Goal: Transaction & Acquisition: Purchase product/service

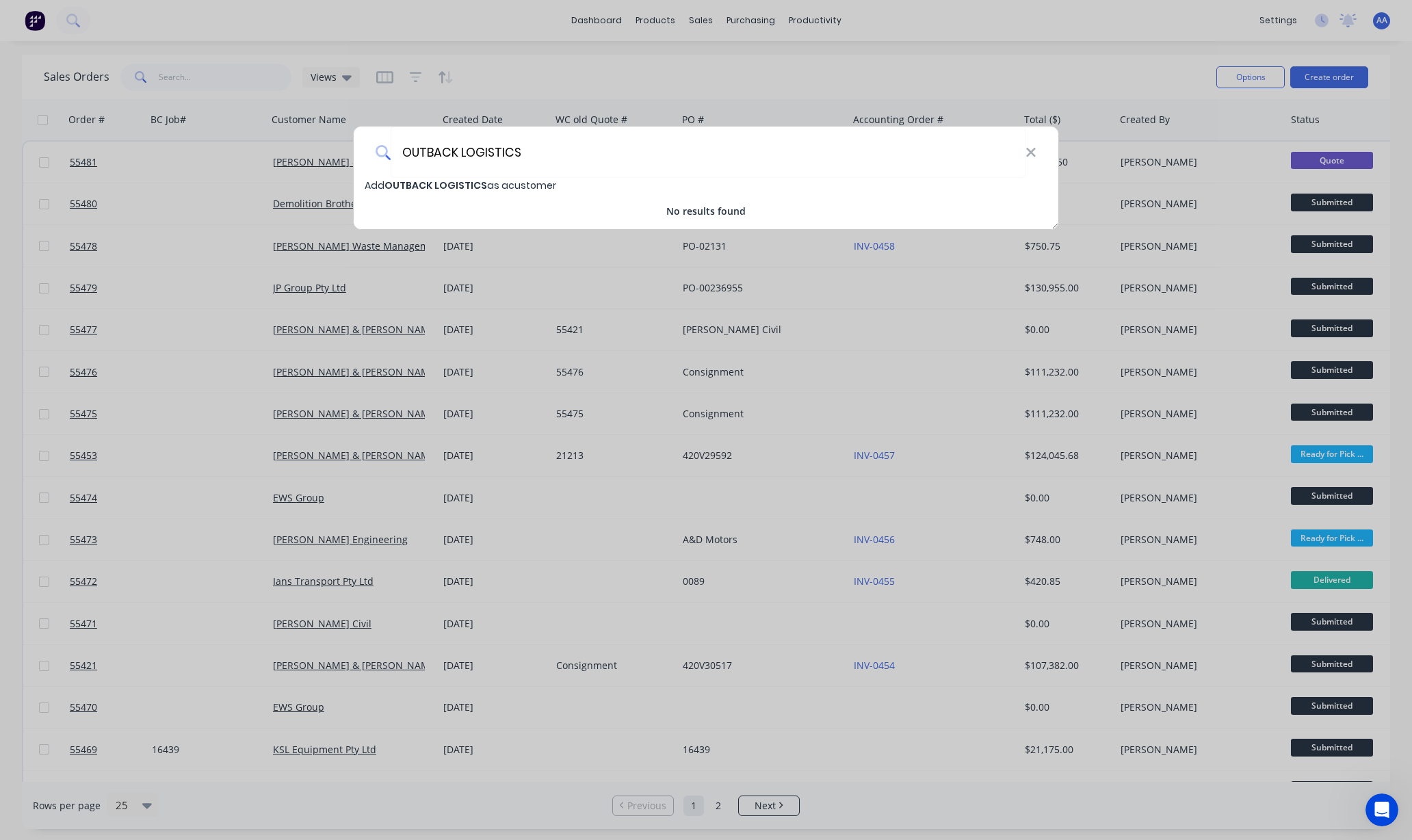
click at [443, 184] on span "OUTBACK LOGISTICS" at bounding box center [435, 185] width 103 height 14
select select "AU"
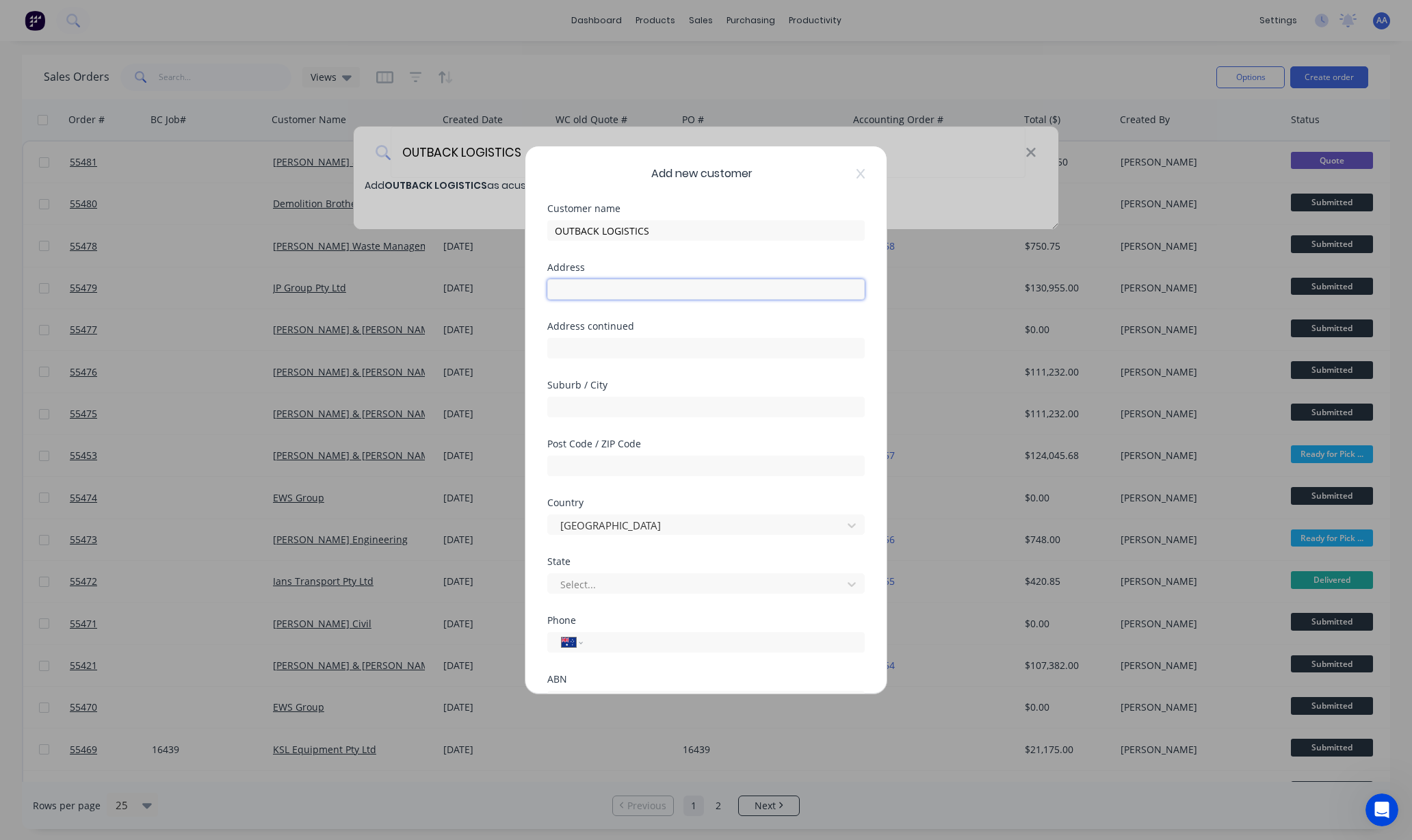
click at [595, 293] on input "text" at bounding box center [706, 289] width 318 height 21
type input "[STREET_ADDRESS]"
click at [562, 405] on input "text" at bounding box center [706, 407] width 318 height 21
type input "Dry Creek"
click at [628, 523] on div at bounding box center [697, 525] width 276 height 17
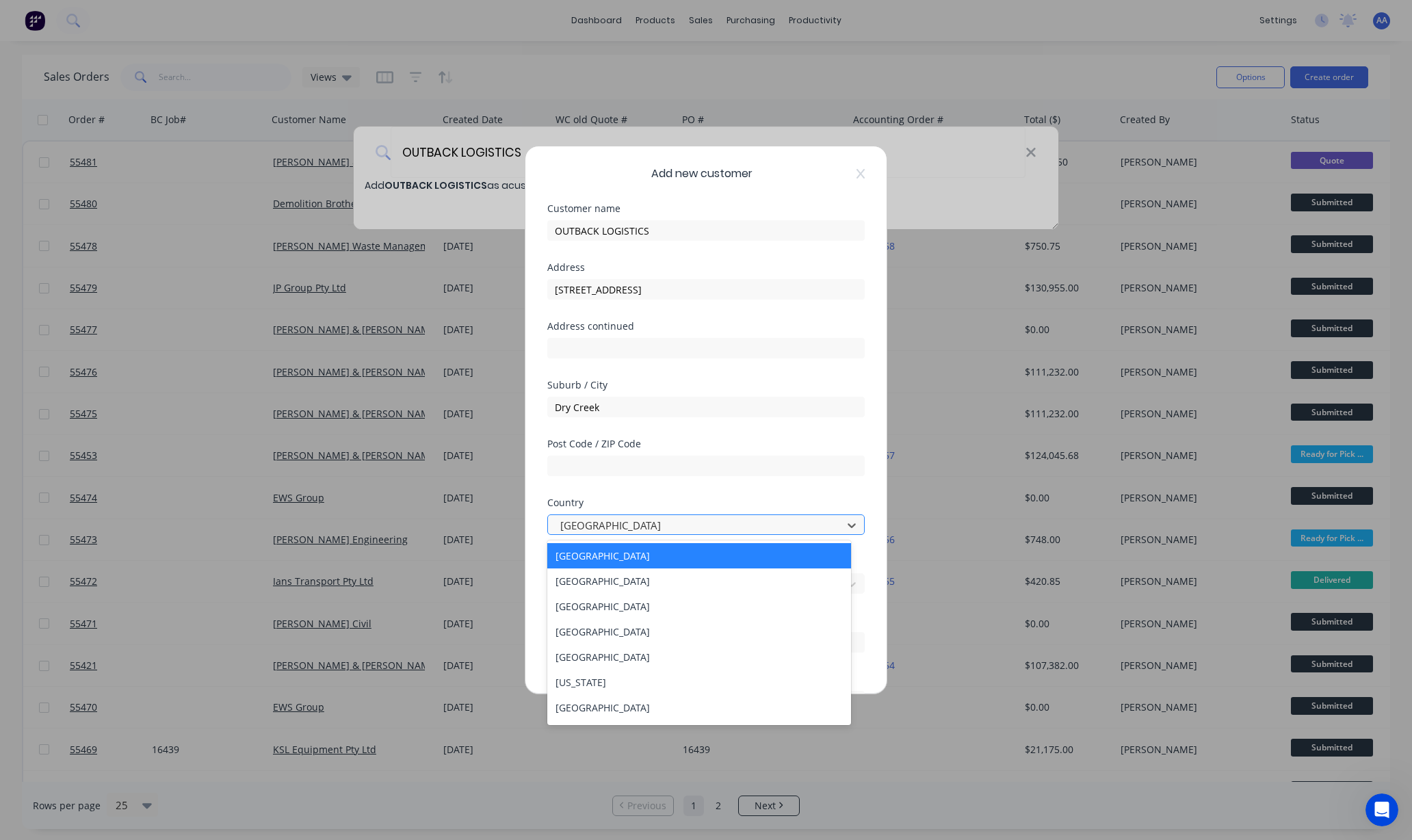
click at [628, 523] on div at bounding box center [697, 525] width 276 height 17
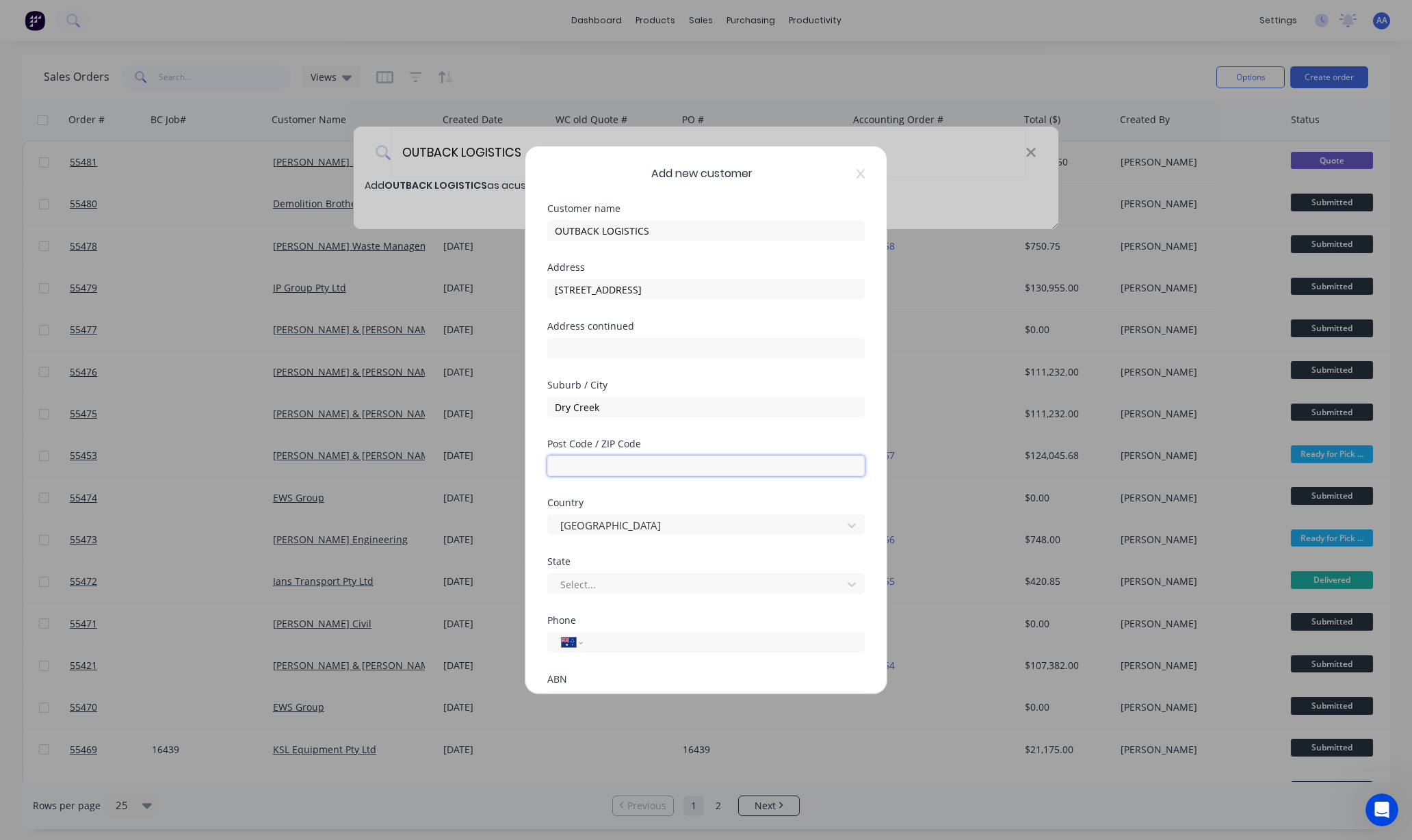
click at [630, 466] on input "text" at bounding box center [706, 465] width 318 height 21
click at [570, 579] on div at bounding box center [697, 584] width 276 height 17
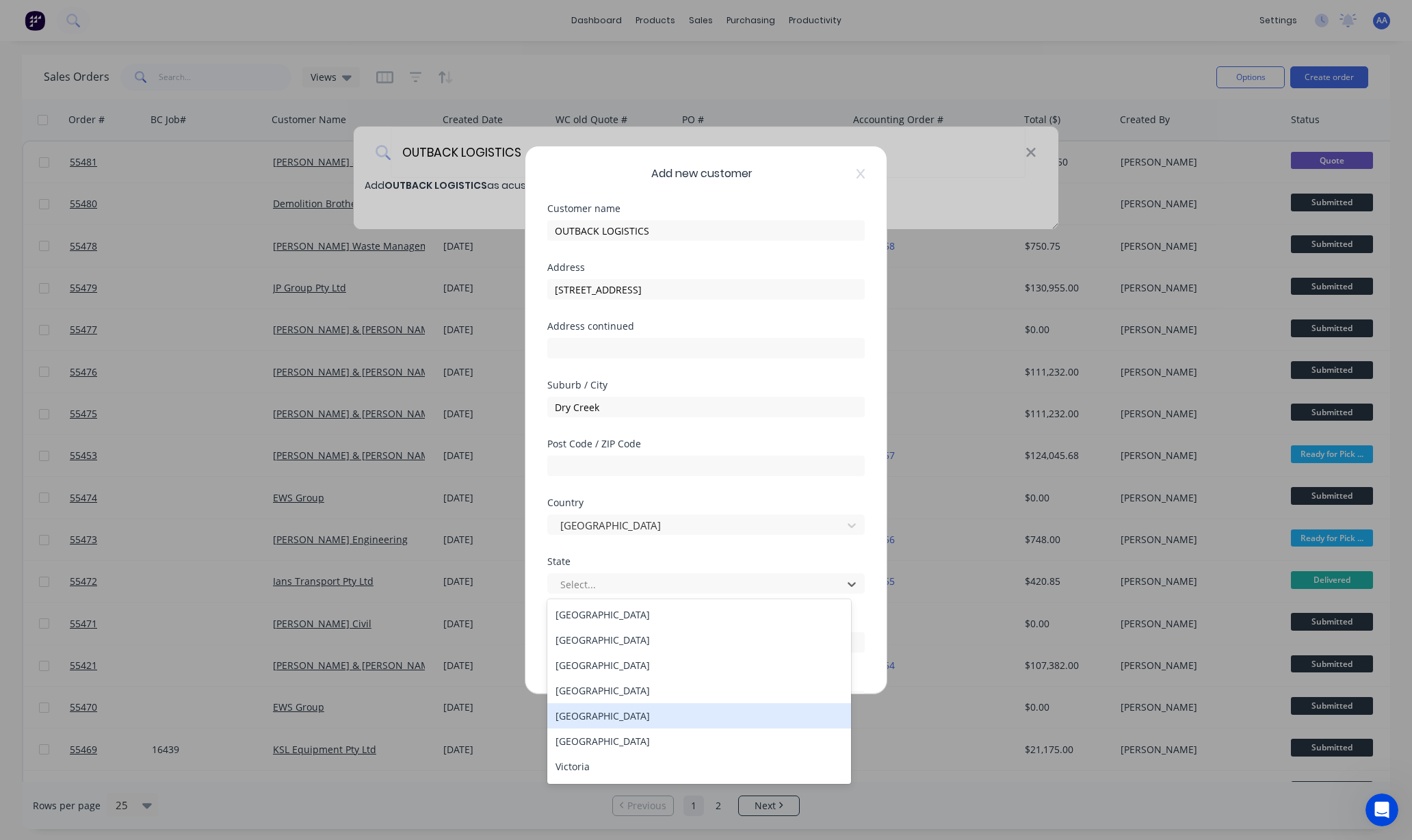
drag, startPoint x: 586, startPoint y: 714, endPoint x: 588, endPoint y: 621, distance: 93.0
click at [586, 707] on div "[GEOGRAPHIC_DATA]" at bounding box center [699, 715] width 303 height 25
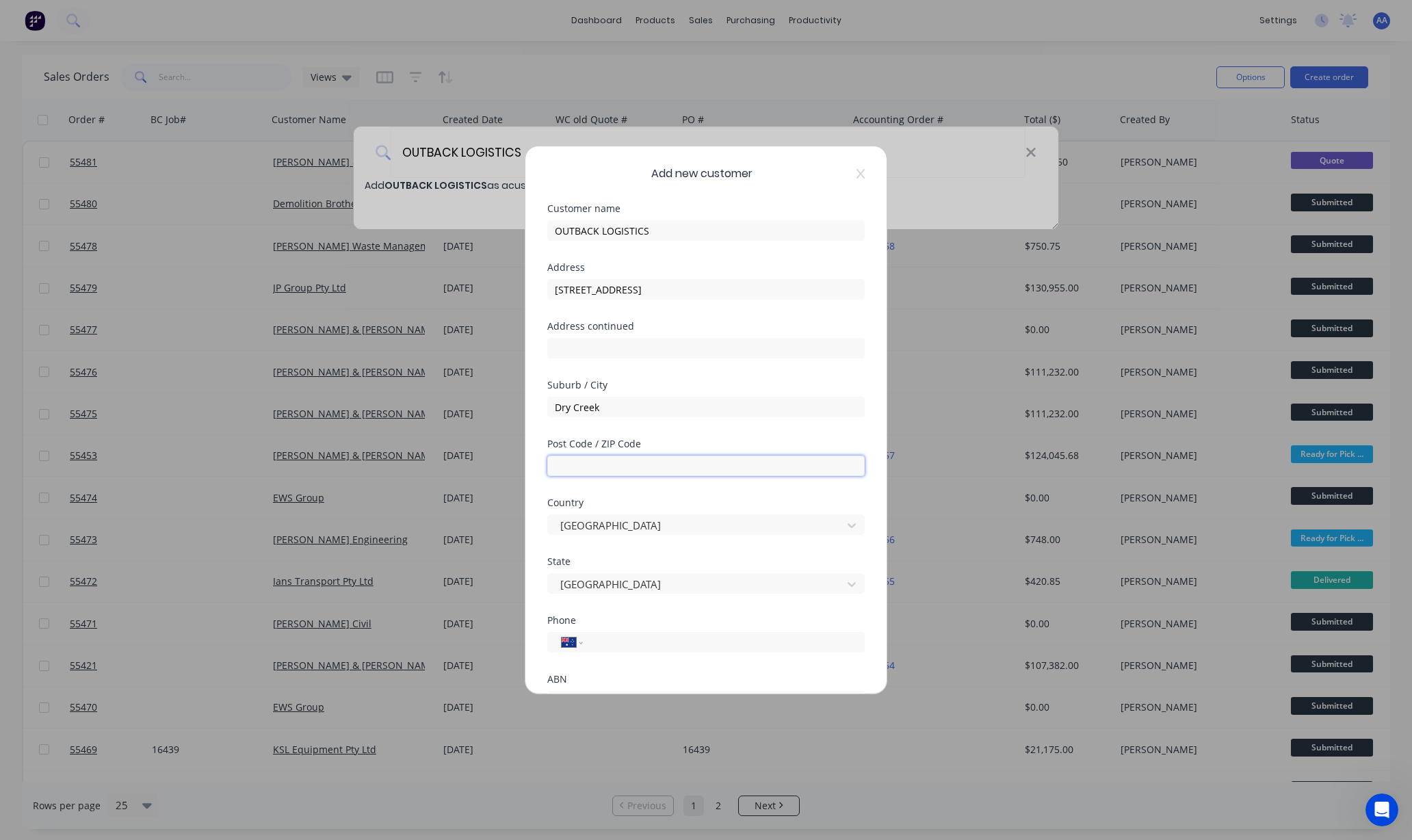
click at [597, 468] on input "text" at bounding box center [706, 465] width 318 height 21
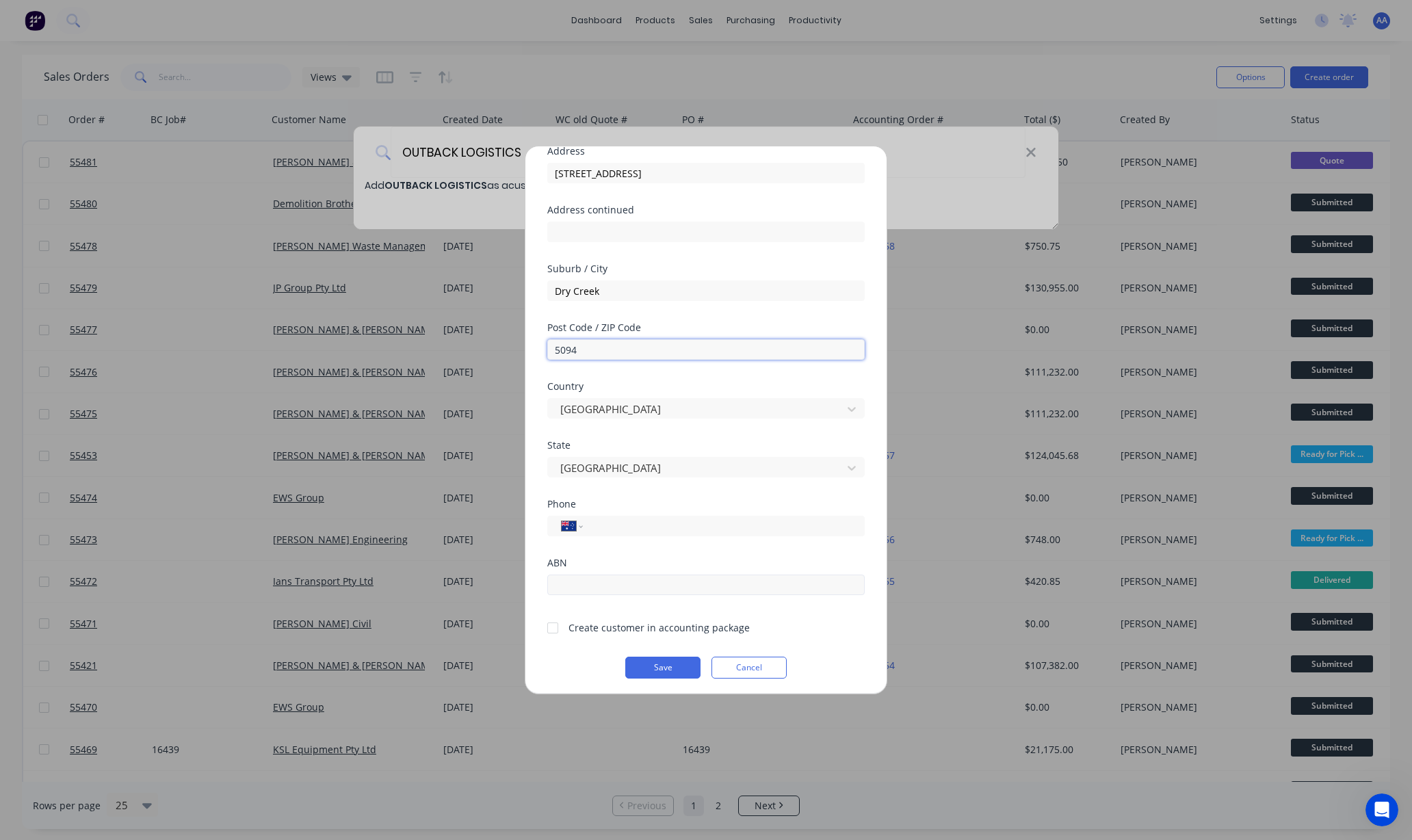
scroll to position [121, 0]
type input "5094"
click at [553, 624] on div at bounding box center [552, 623] width 27 height 27
drag, startPoint x: 597, startPoint y: 581, endPoint x: 520, endPoint y: 597, distance: 78.6
click at [597, 580] on input "text" at bounding box center [706, 580] width 318 height 21
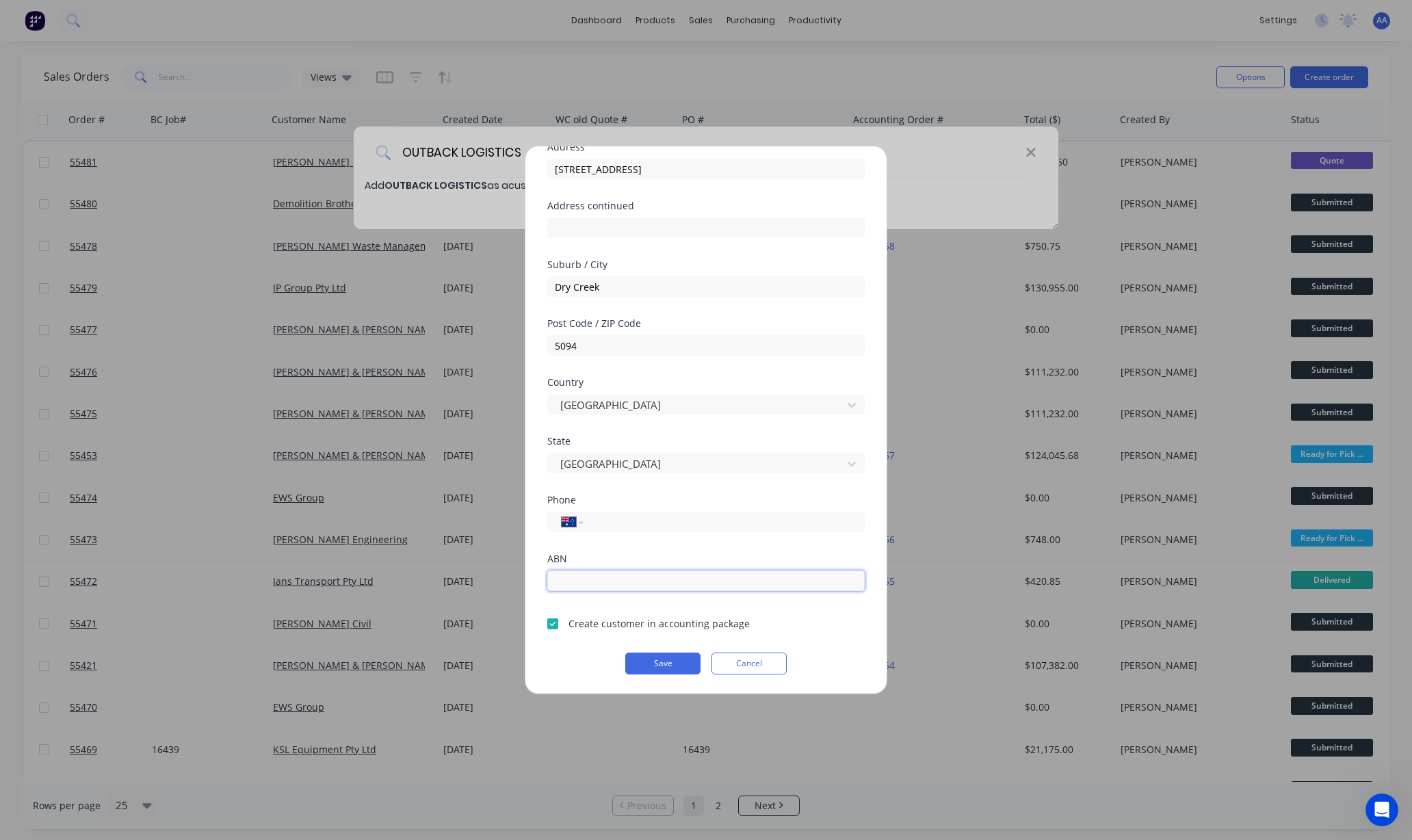
paste input "76 114 619 199"
type input "76 114 619 199"
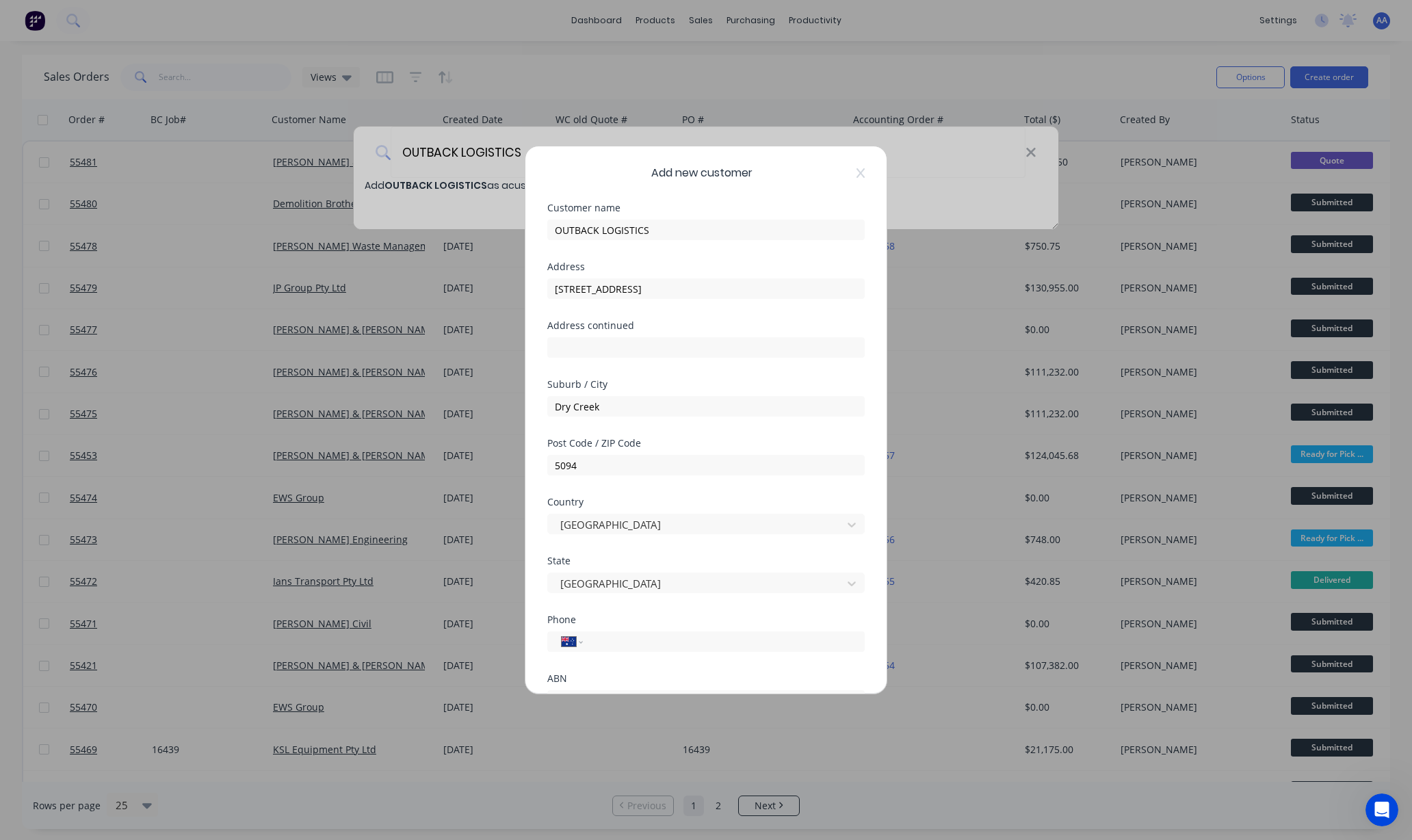
scroll to position [0, 0]
drag, startPoint x: 680, startPoint y: 235, endPoint x: 296, endPoint y: 222, distance: 384.2
click at [296, 222] on div "Add new customer Customer name OUTBACK LOGISTICS Address [STREET_ADDRESS] Addre…" at bounding box center [706, 420] width 1412 height 840
paste input "Outback Logistics Pty Ltd"
click at [577, 234] on input "Outback Logistics Pty Ltd" at bounding box center [706, 230] width 318 height 21
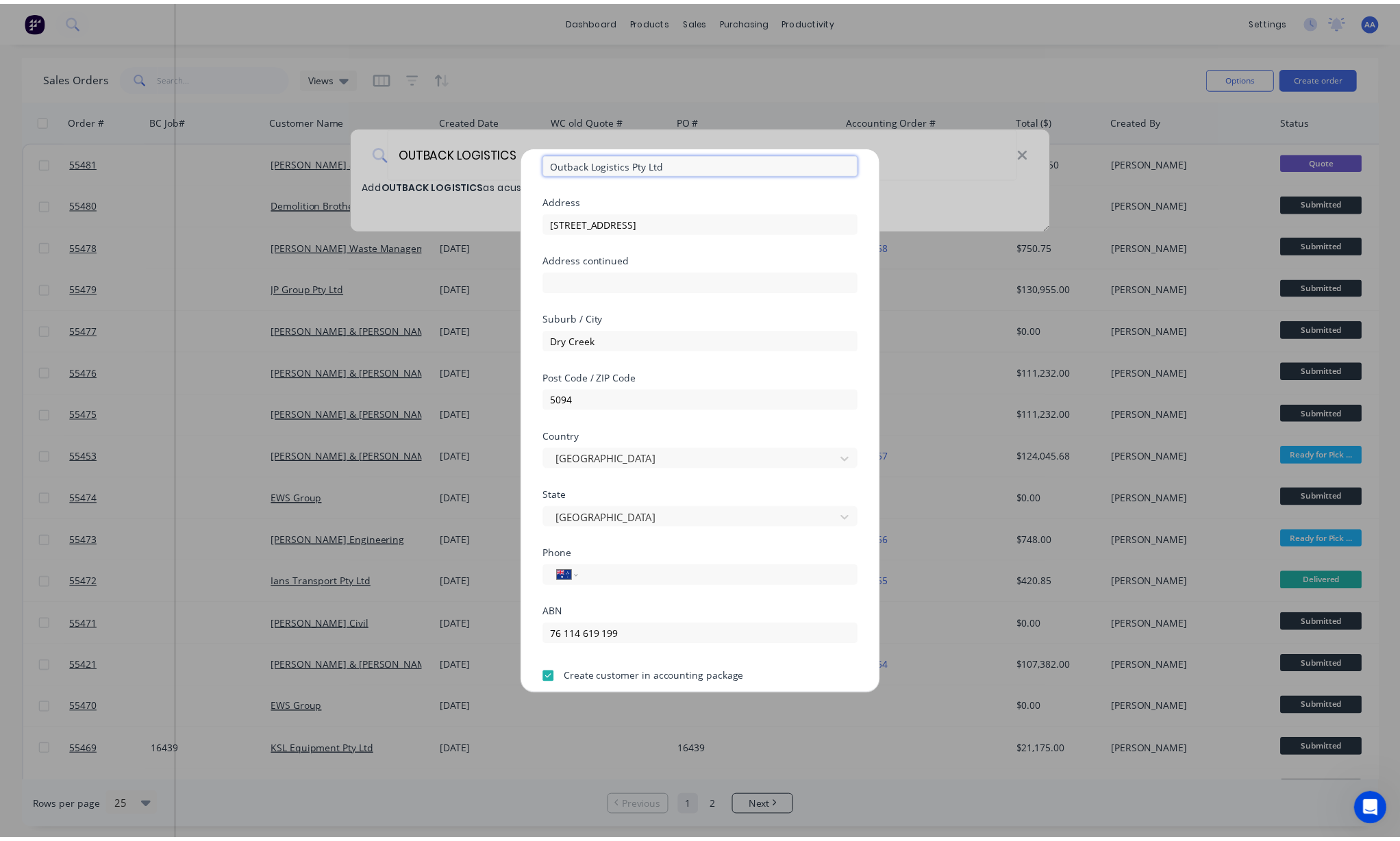
scroll to position [121, 0]
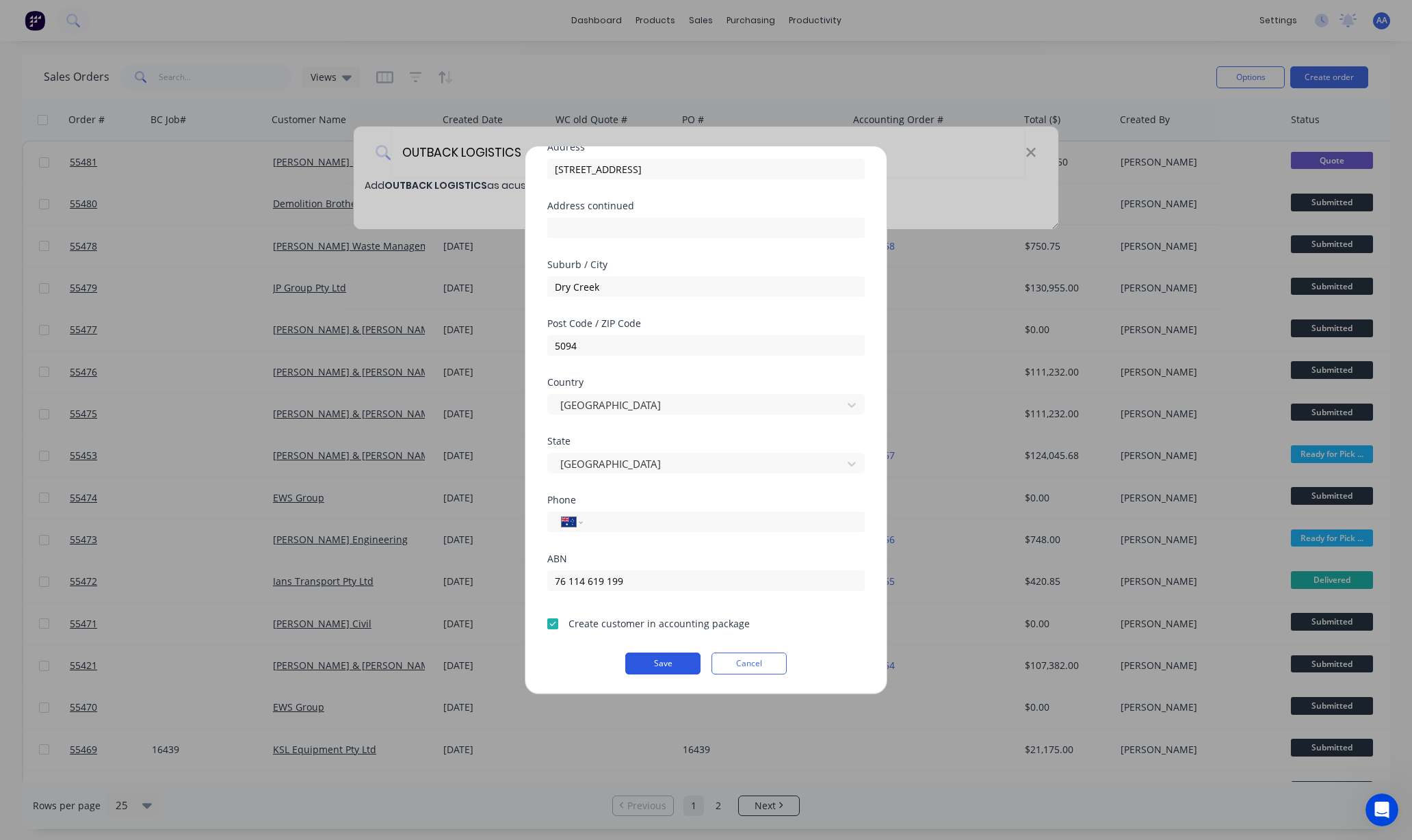
type input "Outback Logistics Pty Ltd"
click at [641, 653] on button "Save" at bounding box center [663, 664] width 76 height 22
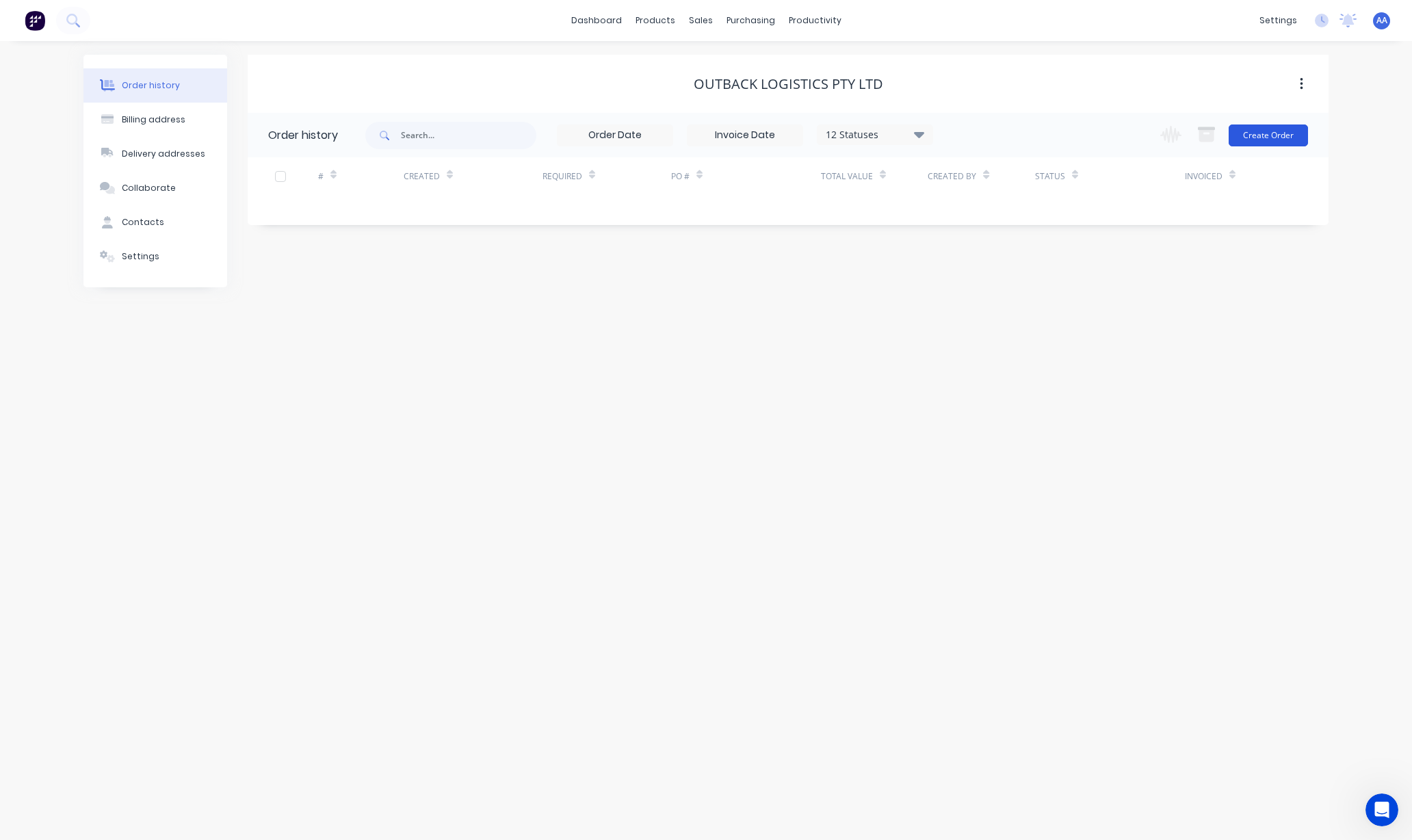
click at [1246, 128] on button "Create Order" at bounding box center [1269, 136] width 80 height 22
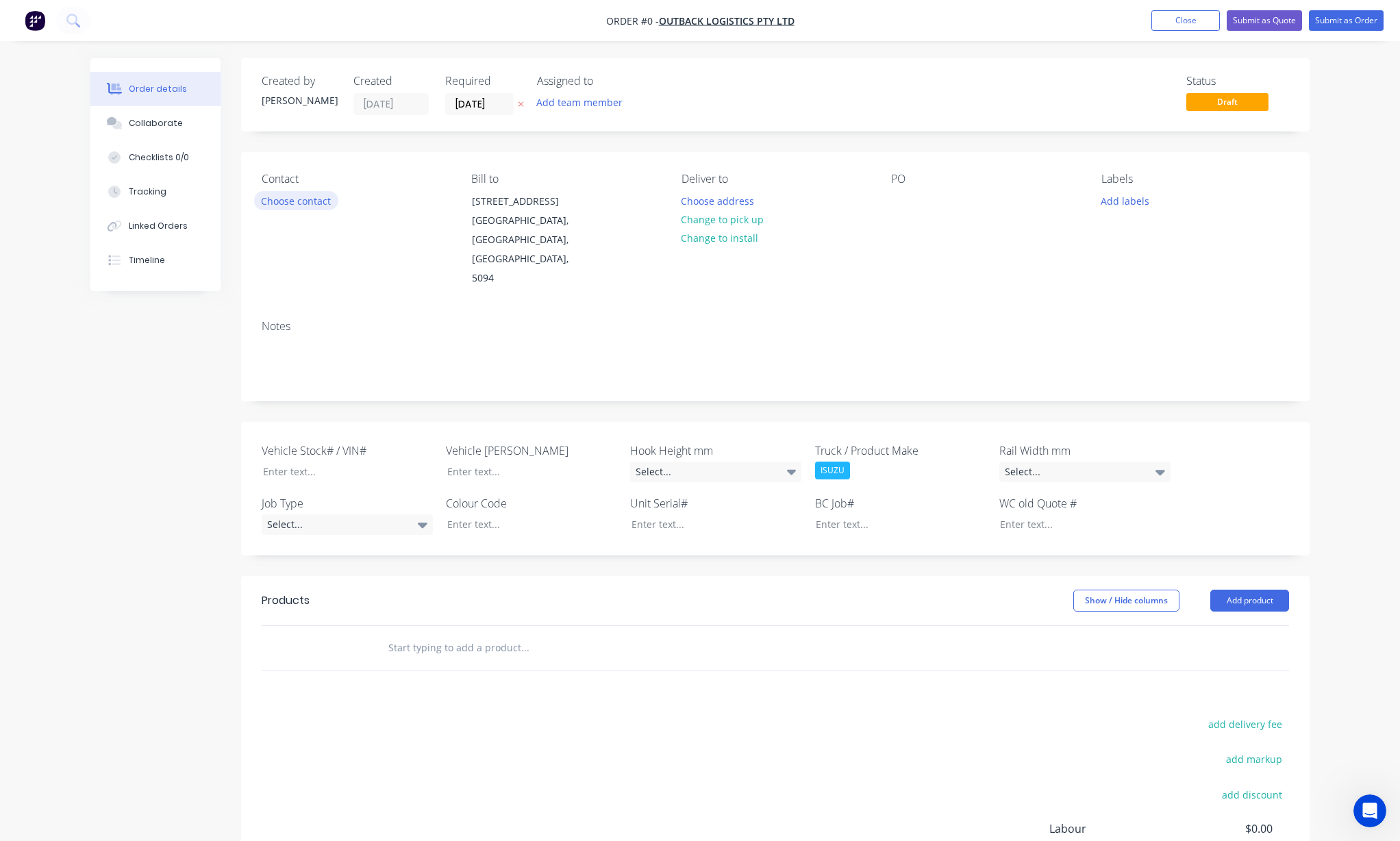
click at [282, 206] on button "Choose contact" at bounding box center [296, 201] width 84 height 19
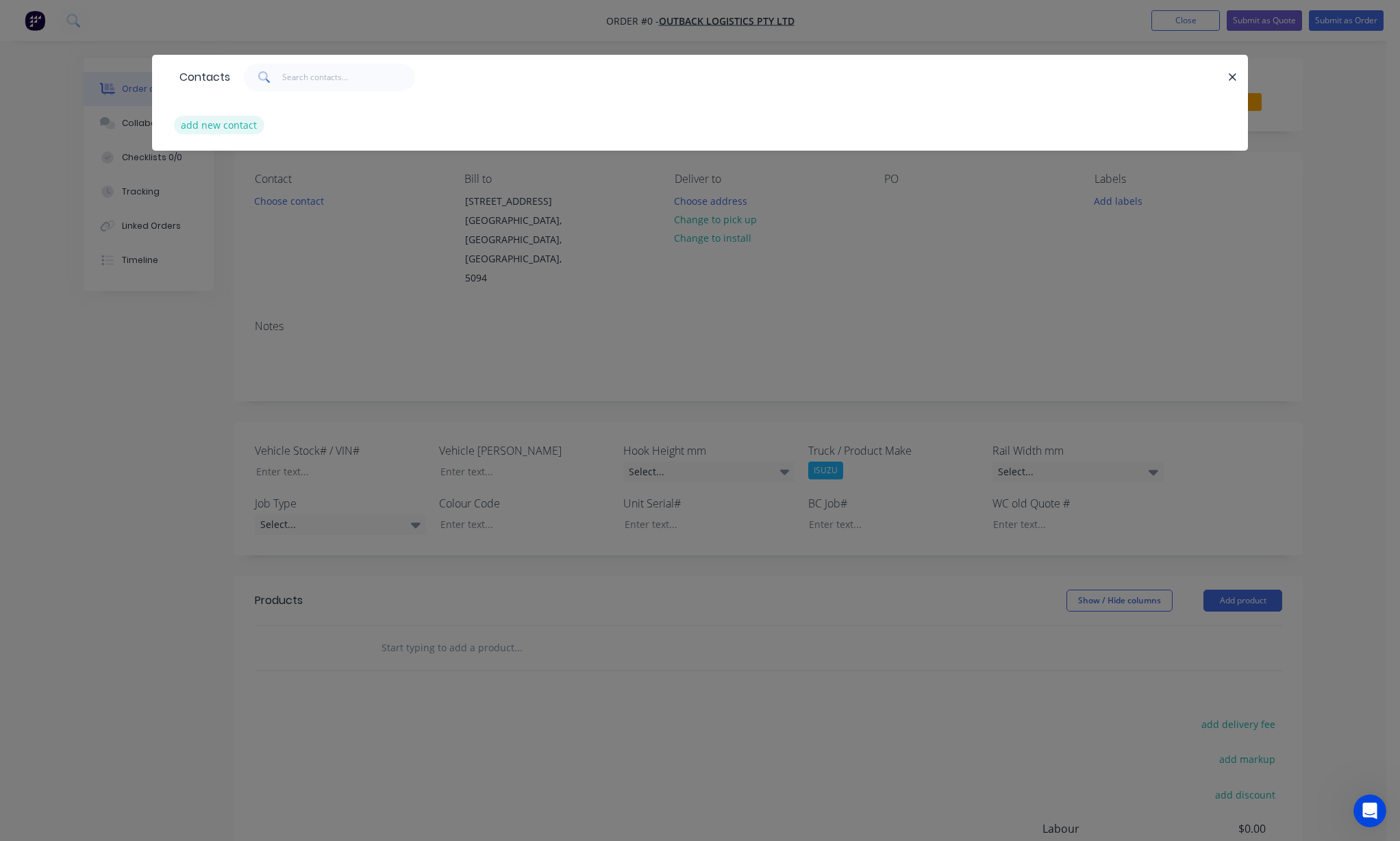
click at [241, 135] on button "add new contact" at bounding box center [219, 125] width 91 height 19
select select "AU"
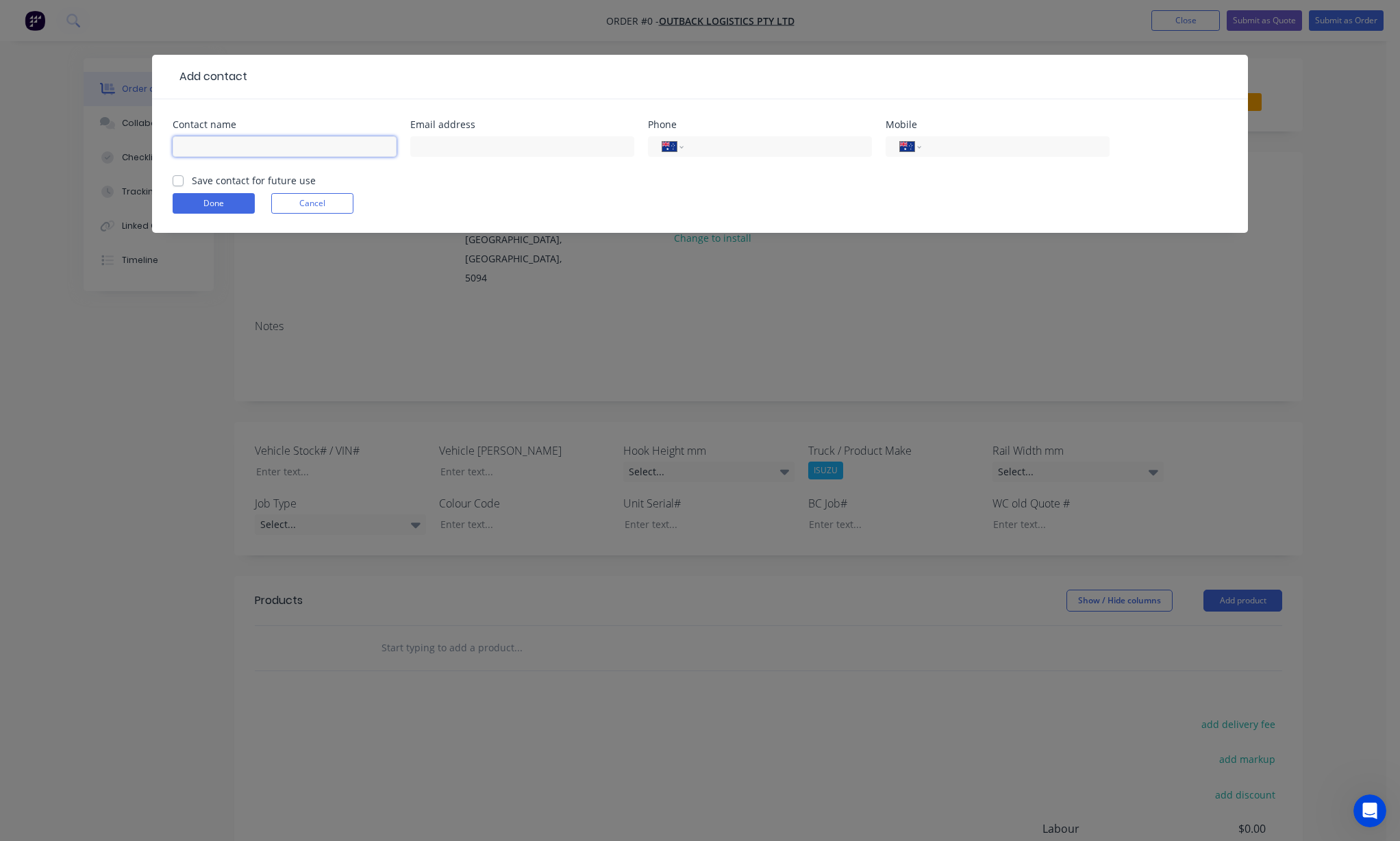
click at [243, 147] on input "text" at bounding box center [284, 147] width 224 height 21
type input "[PERSON_NAME]"
click at [192, 182] on label "Save contact for future use" at bounding box center [253, 181] width 124 height 14
click at [178, 182] on input "Save contact for future use" at bounding box center [178, 180] width 11 height 13
checkbox input "true"
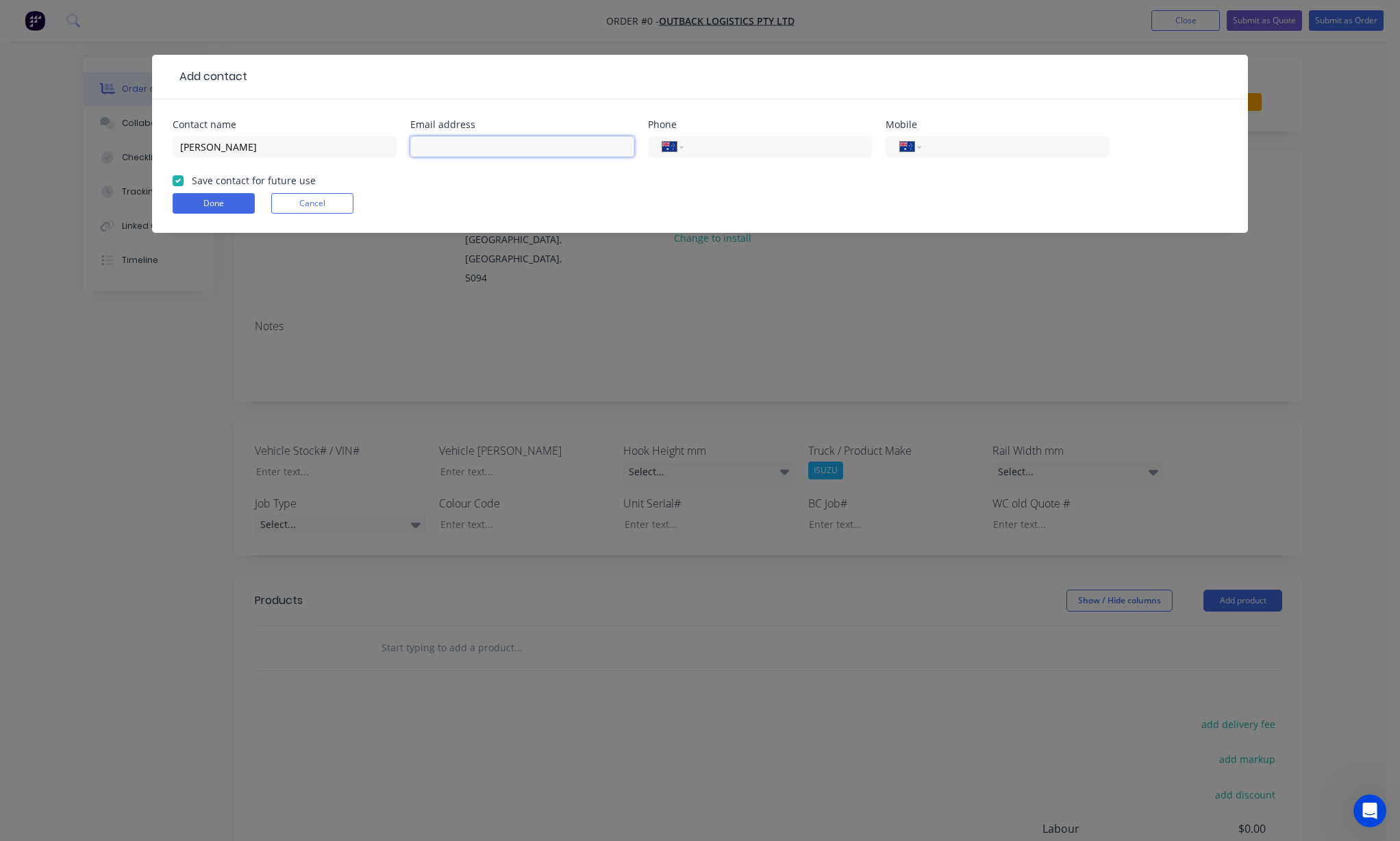
click at [464, 143] on input "text" at bounding box center [522, 147] width 224 height 21
type input "[EMAIL_ADDRESS][PERSON_NAME][DOMAIN_NAME]"
click at [1039, 143] on input "tel" at bounding box center [1013, 147] width 165 height 16
type input "0439 886 602"
click at [211, 206] on button "Done" at bounding box center [214, 204] width 82 height 21
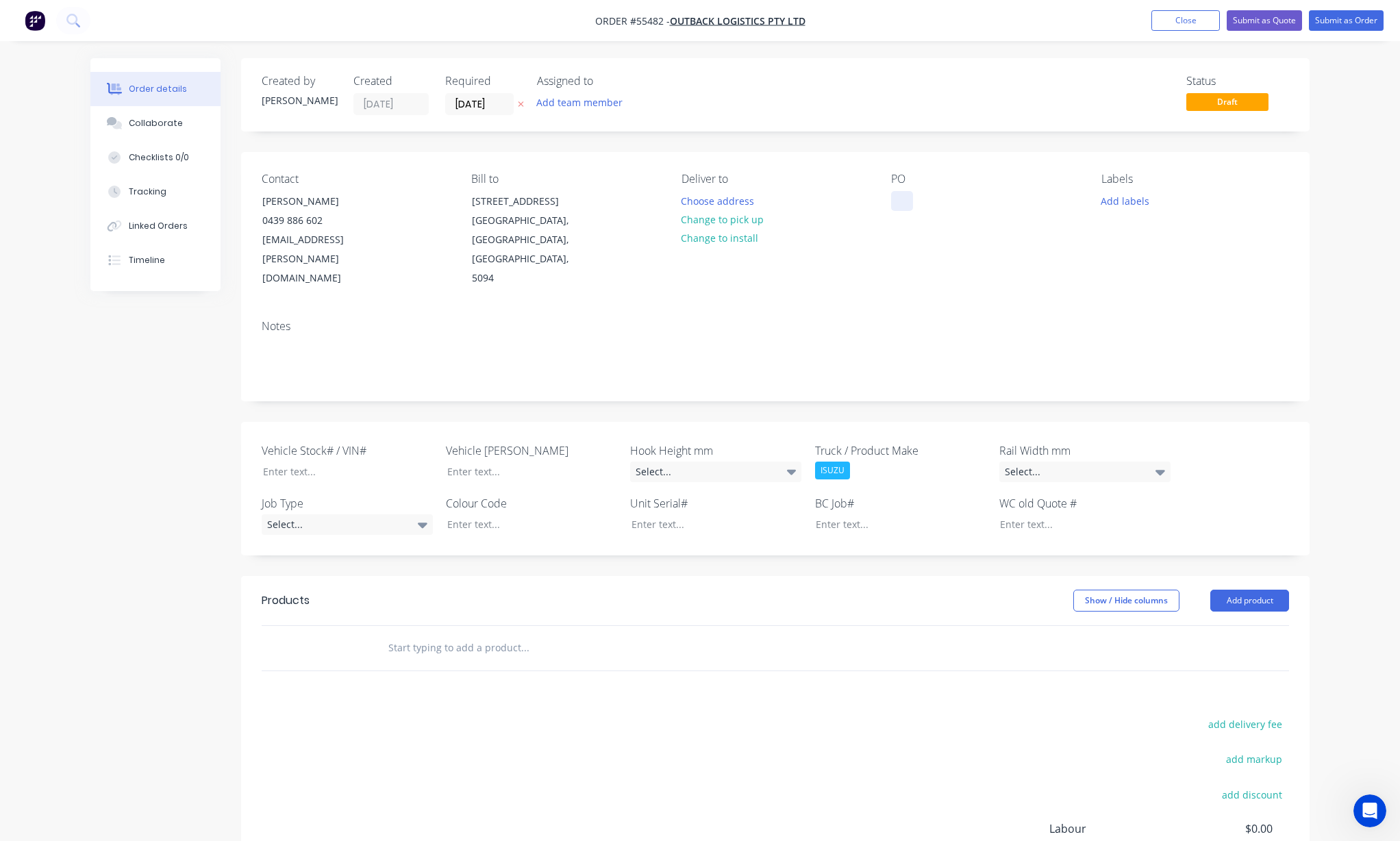
click at [908, 202] on div at bounding box center [902, 202] width 22 height 20
click at [734, 199] on button "Choose address" at bounding box center [717, 201] width 88 height 19
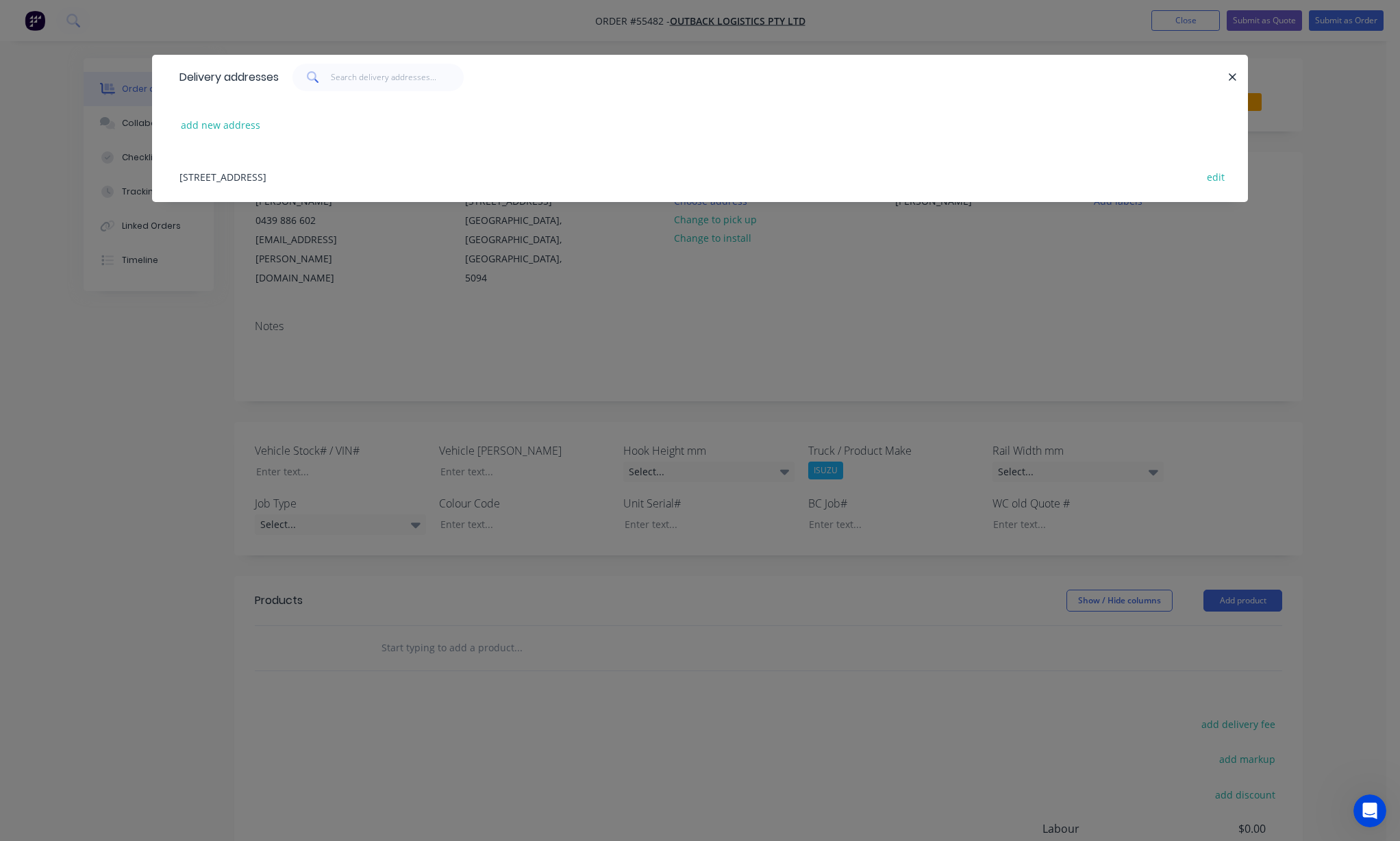
click at [321, 173] on div "[STREET_ADDRESS] edit" at bounding box center [700, 176] width 1055 height 51
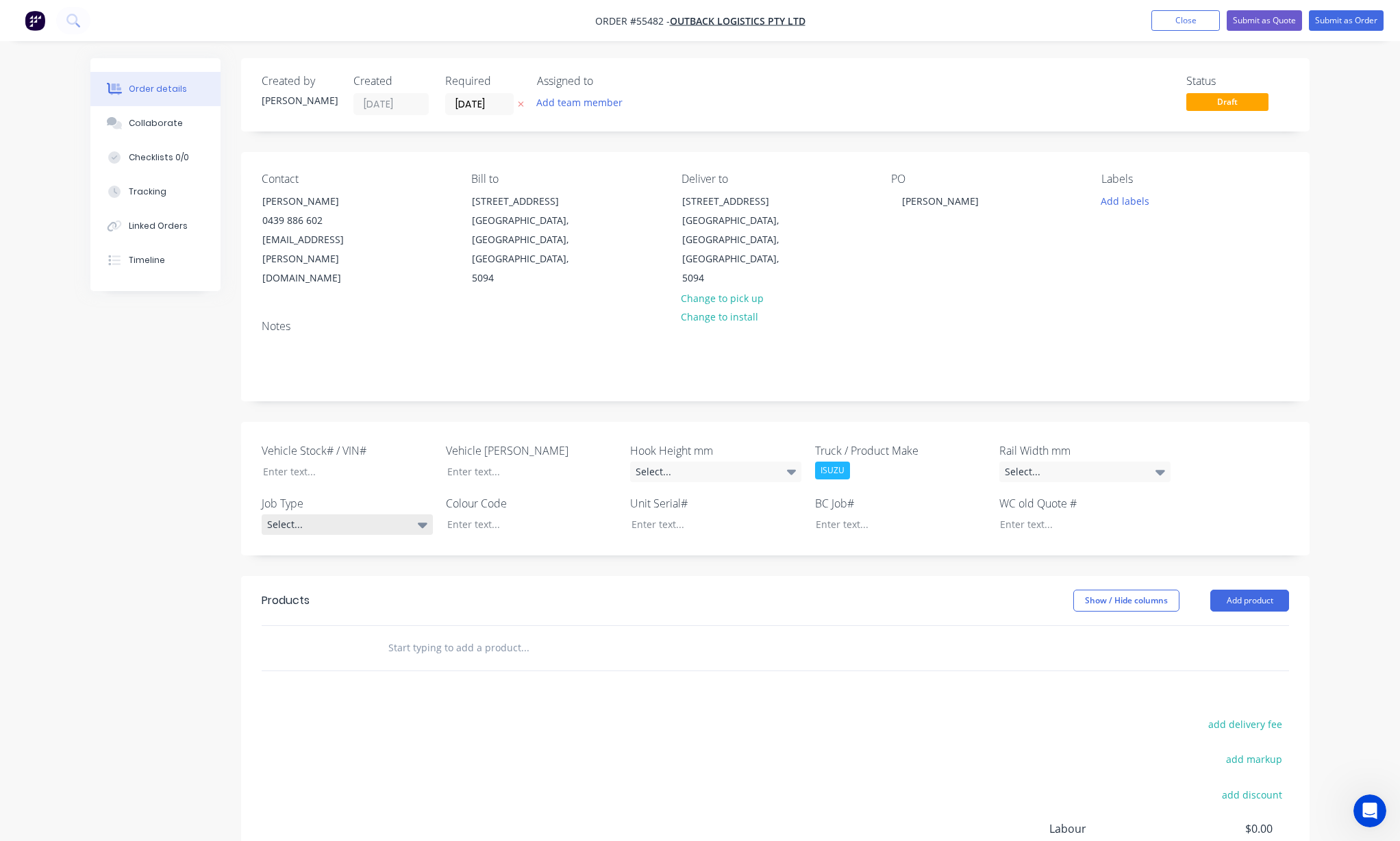
click at [429, 515] on div "Select..." at bounding box center [347, 525] width 172 height 21
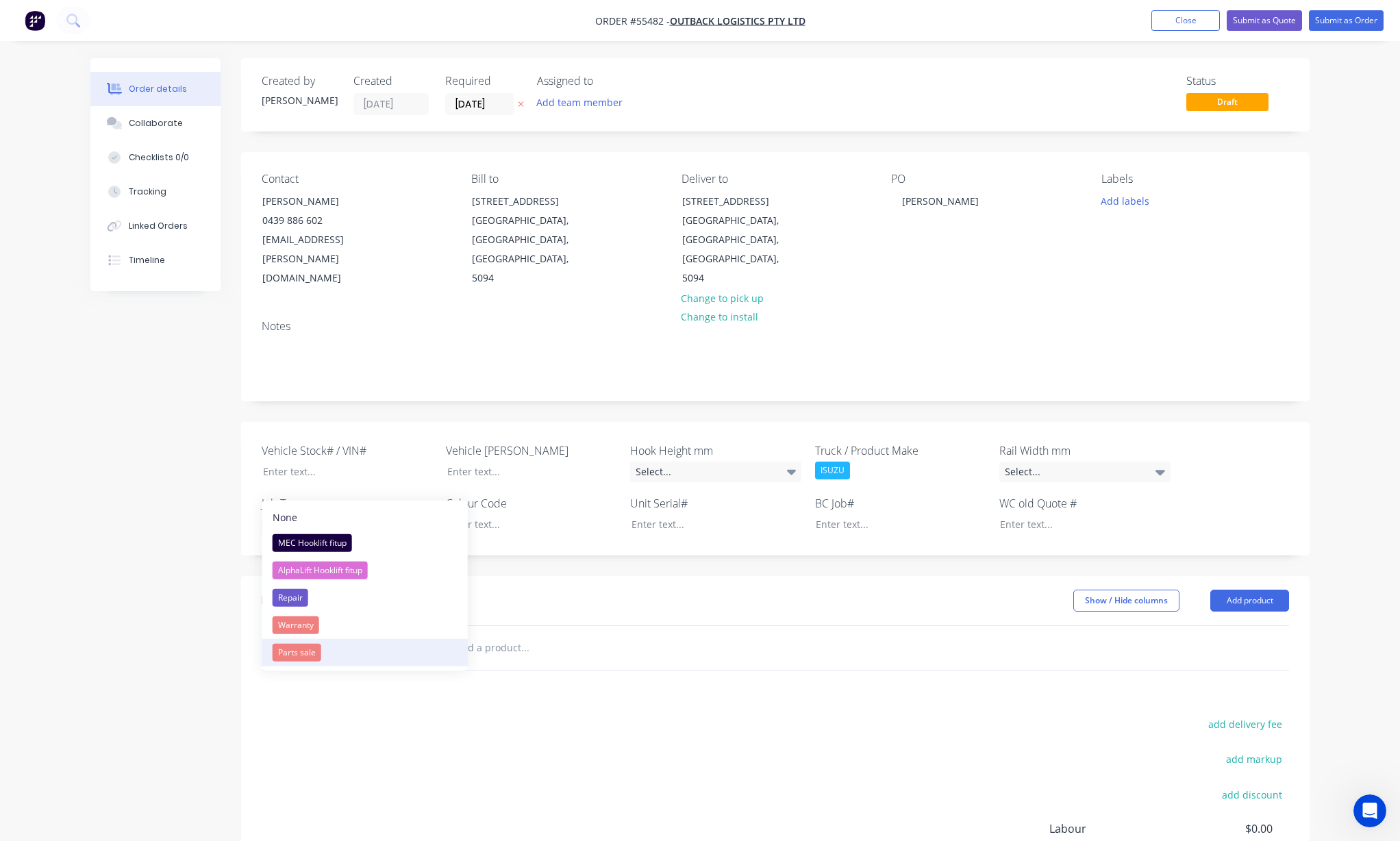
click at [300, 650] on div "Parts sale" at bounding box center [296, 652] width 49 height 18
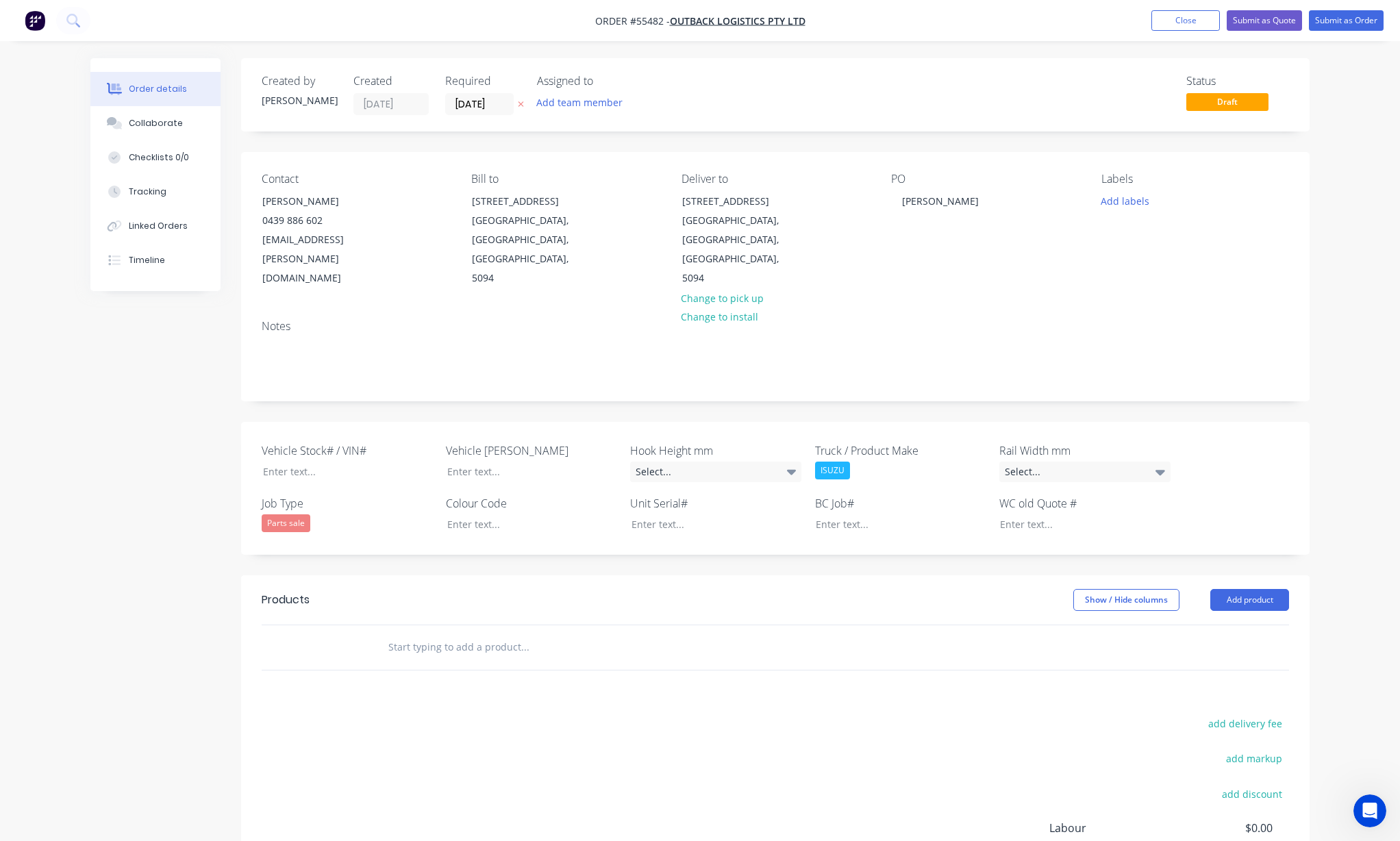
click at [831, 462] on div "ISUZU" at bounding box center [832, 471] width 35 height 18
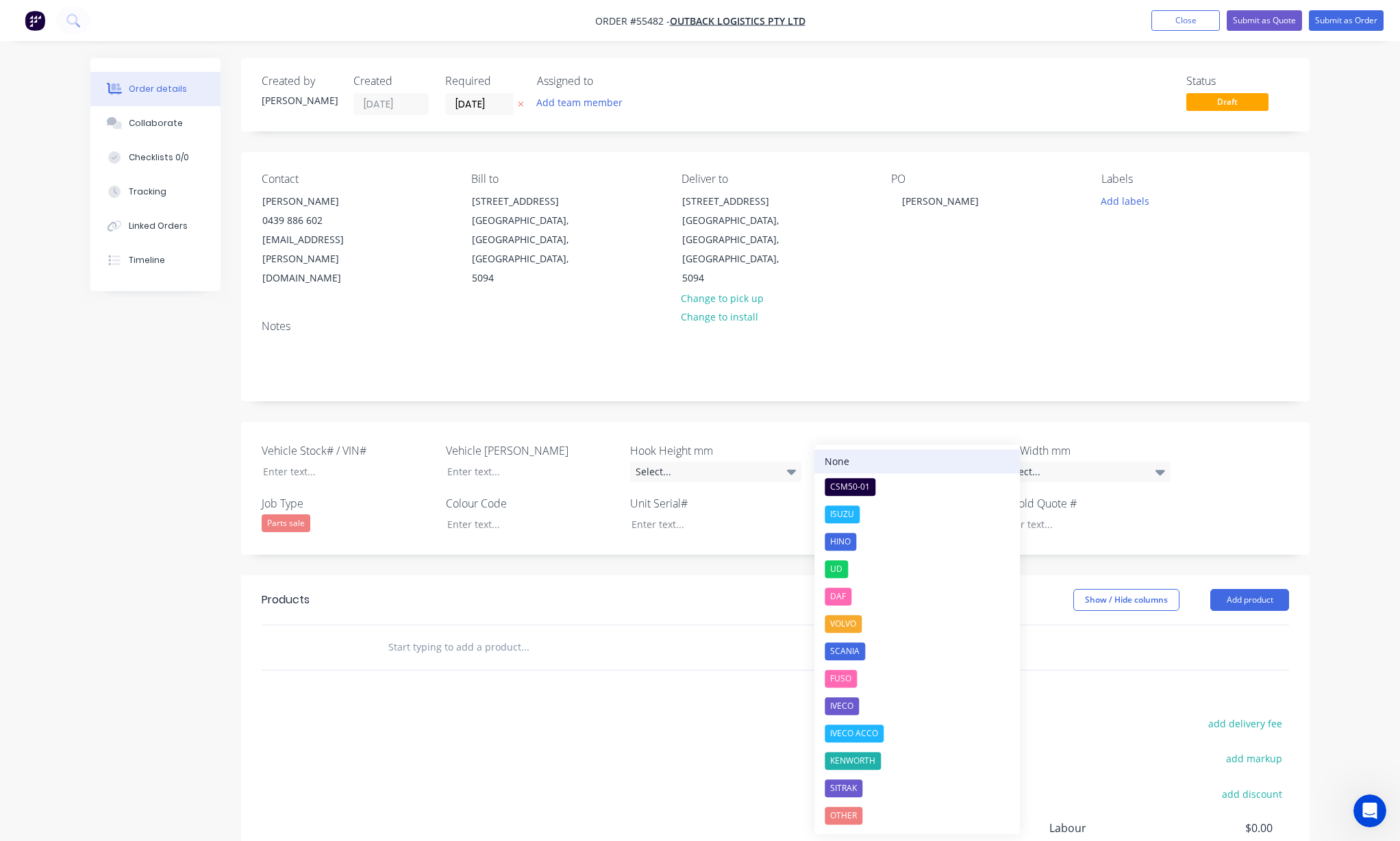
click at [844, 455] on div "None" at bounding box center [836, 461] width 25 height 14
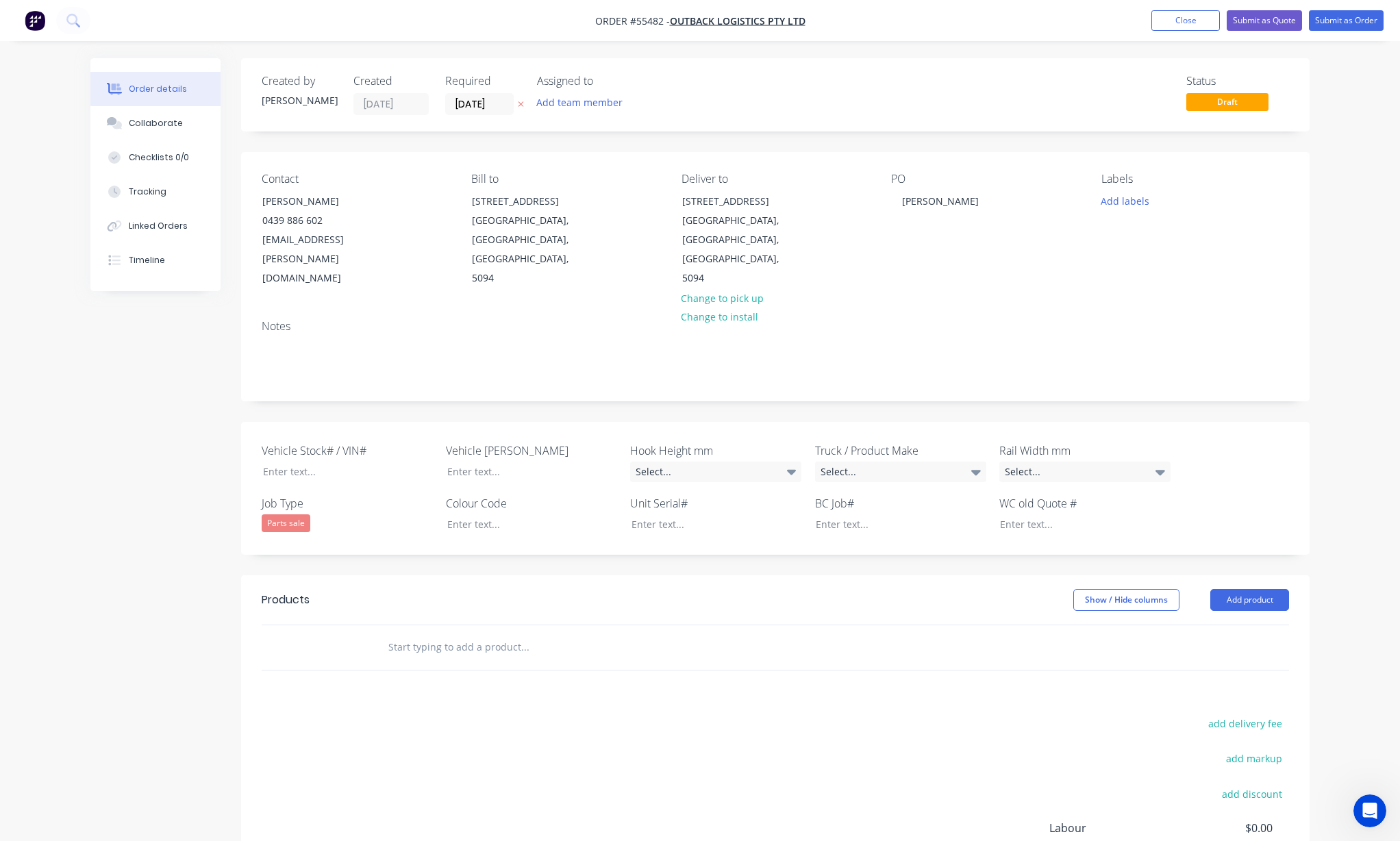
click at [444, 633] on input "text" at bounding box center [525, 646] width 274 height 27
paste input "Proximity switch 3x PRX18NC2L1.SS3F = $138.60+gst each 2x PRX18NO2L1.SS3F = $13…"
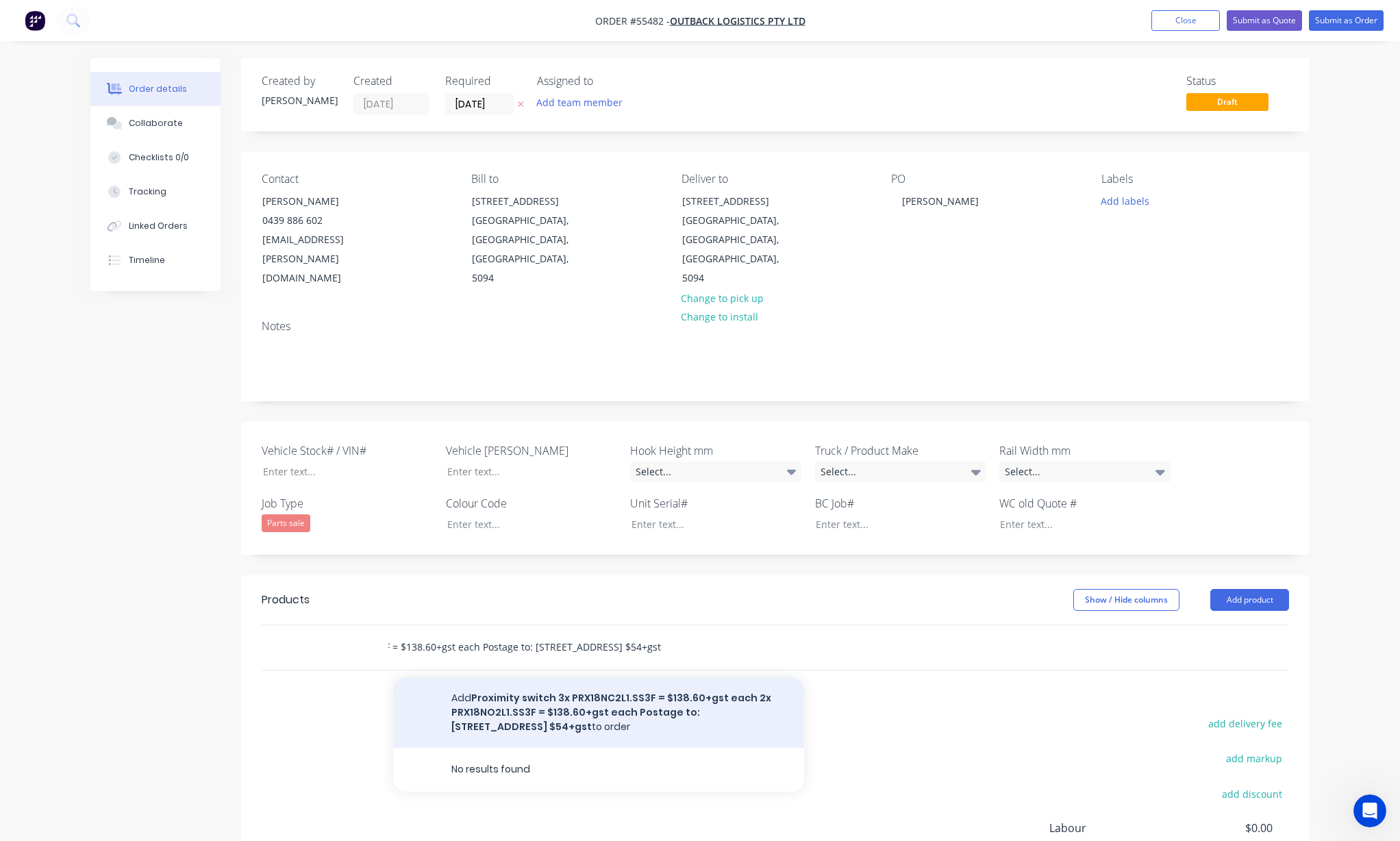
type input "Proximity switch 3x PRX18NC2L1.SS3F = $138.60+gst each 2x PRX18NO2L1.SS3F = $13…"
click at [576, 677] on button "Add Proximity switch 3x PRX18NC2L1.SS3F = $138.60+gst each 2x PRX18NO2L1.SS3F =…" at bounding box center [599, 712] width 411 height 71
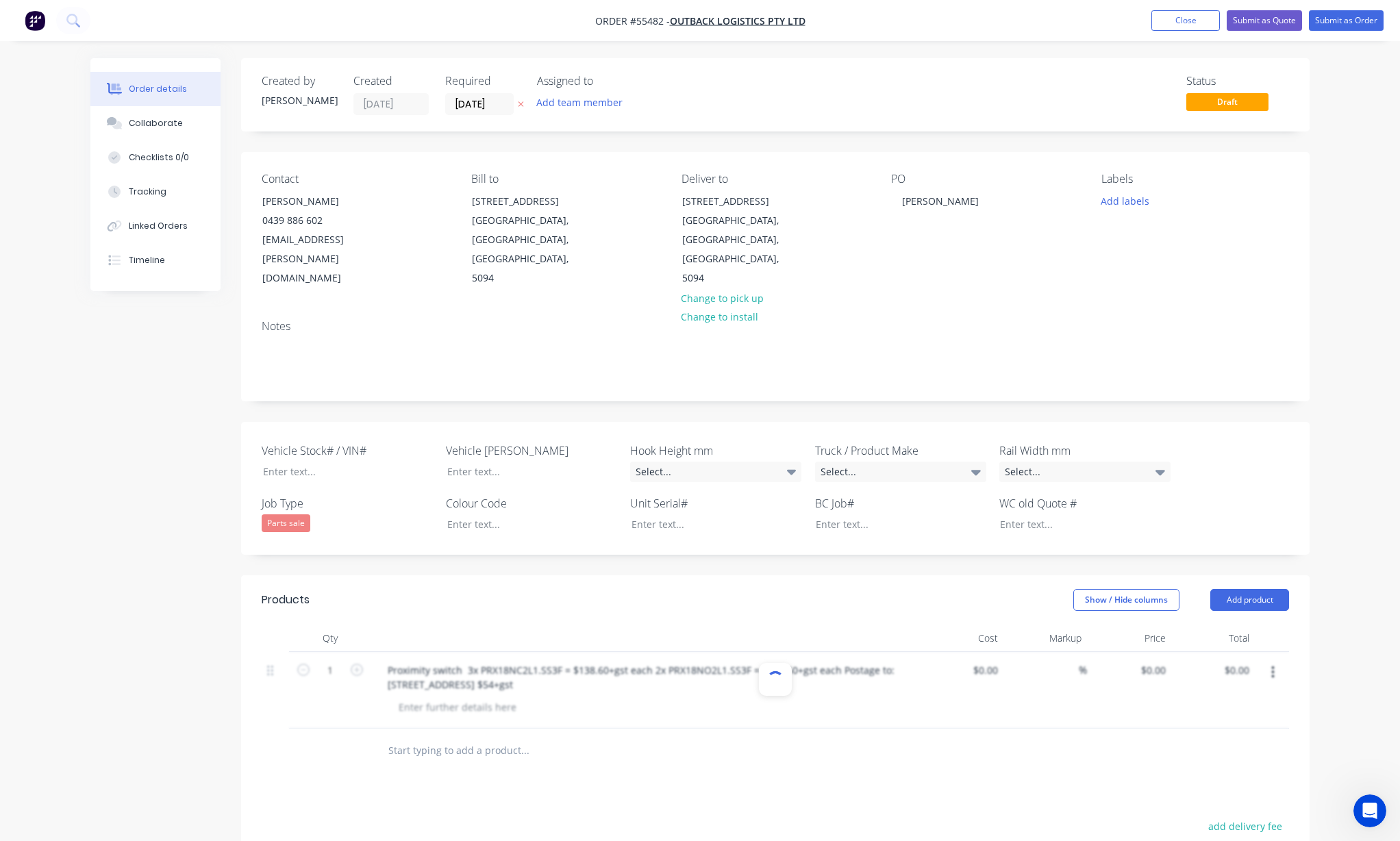
scroll to position [0, 0]
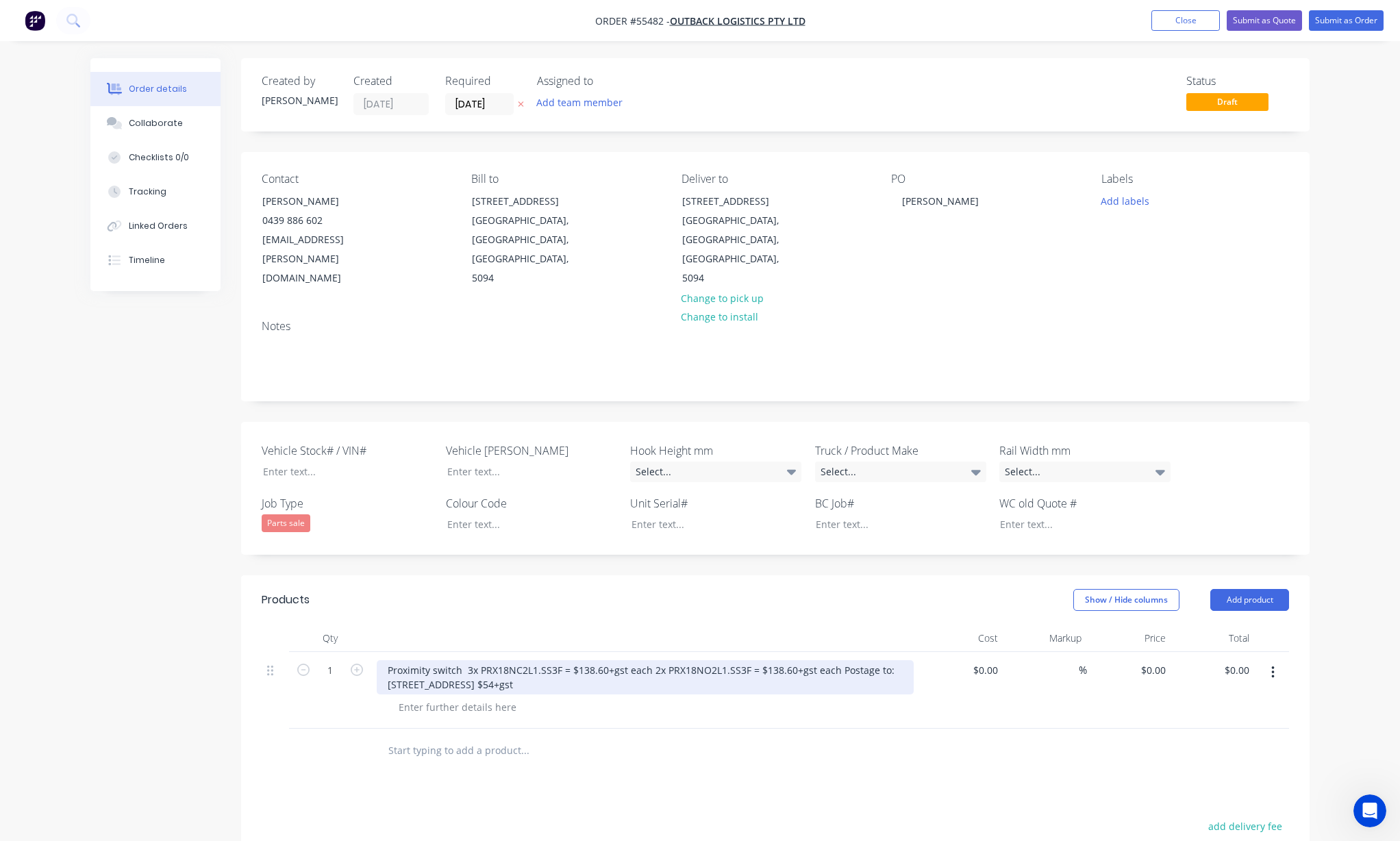
click at [650, 660] on div "Proximity switch 3x PRX18NC2L1.SS3F = $138.60+gst each 2x PRX18NO2L1.SS3F = $13…" at bounding box center [646, 677] width 537 height 34
click at [464, 660] on div "Proximity switch 3x PRX18NC2L1.SS3F = $138.60+gst each 2x PRX18NO2L1.SS3F = $13…" at bounding box center [572, 677] width 389 height 34
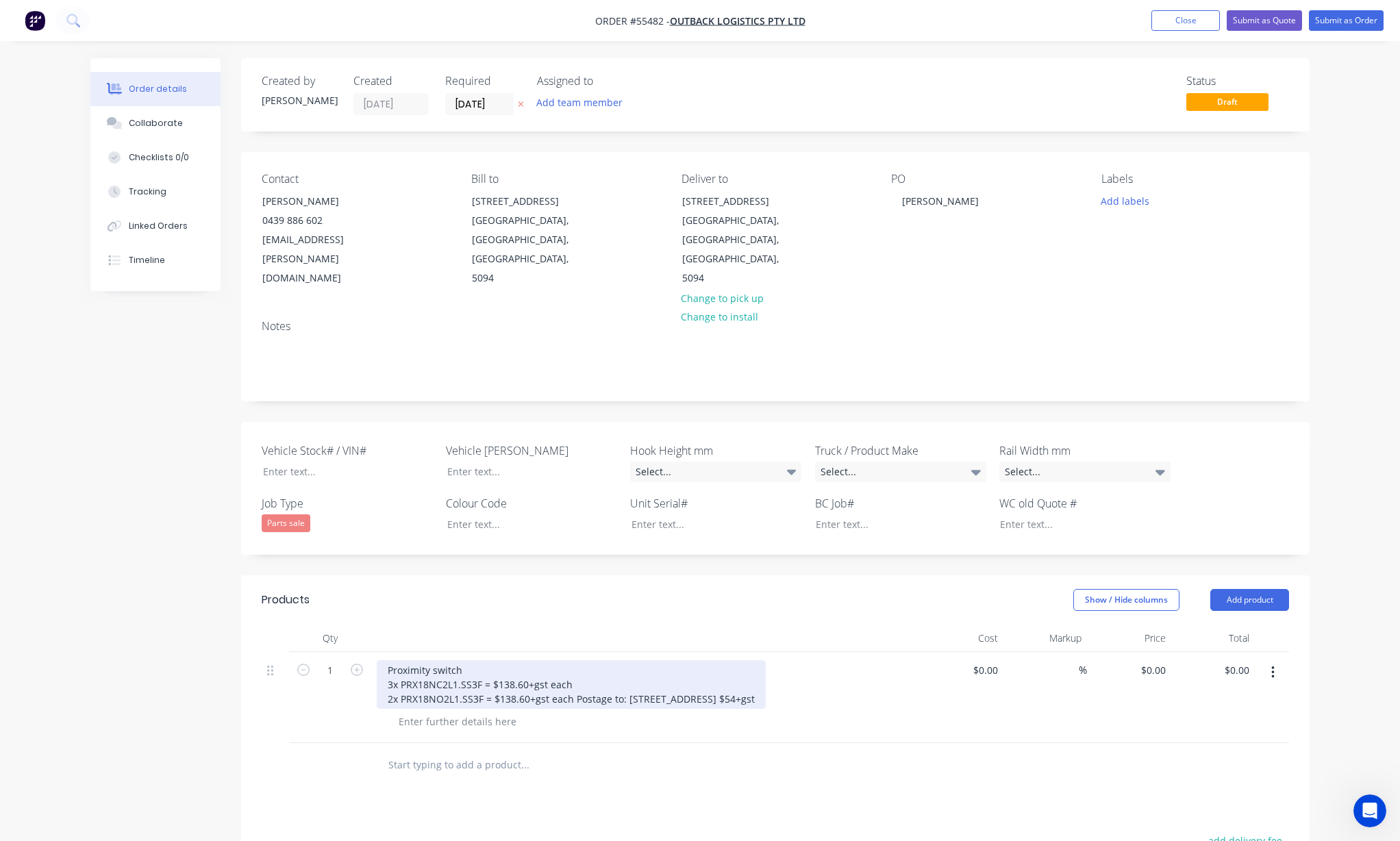
click at [574, 660] on div "Proximity switch 3x PRX18NC2L1.SS3F = $138.60+gst each 2x PRX18NO2L1.SS3F = $13…" at bounding box center [572, 684] width 389 height 49
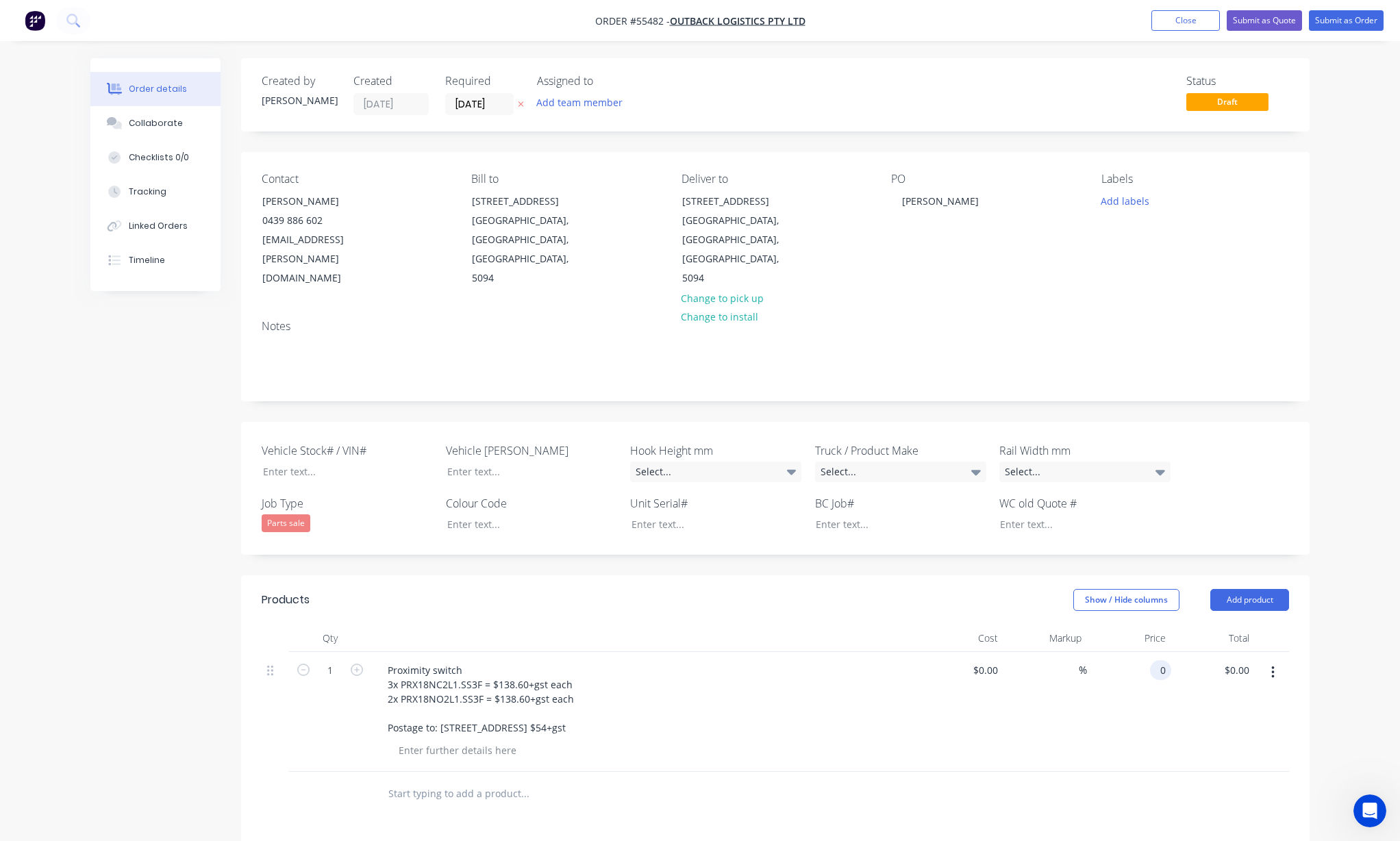
click at [1136, 651] on div "0 0" at bounding box center [1129, 711] width 84 height 120
type input "$747.00"
click at [826, 740] on div at bounding box center [651, 750] width 526 height 20
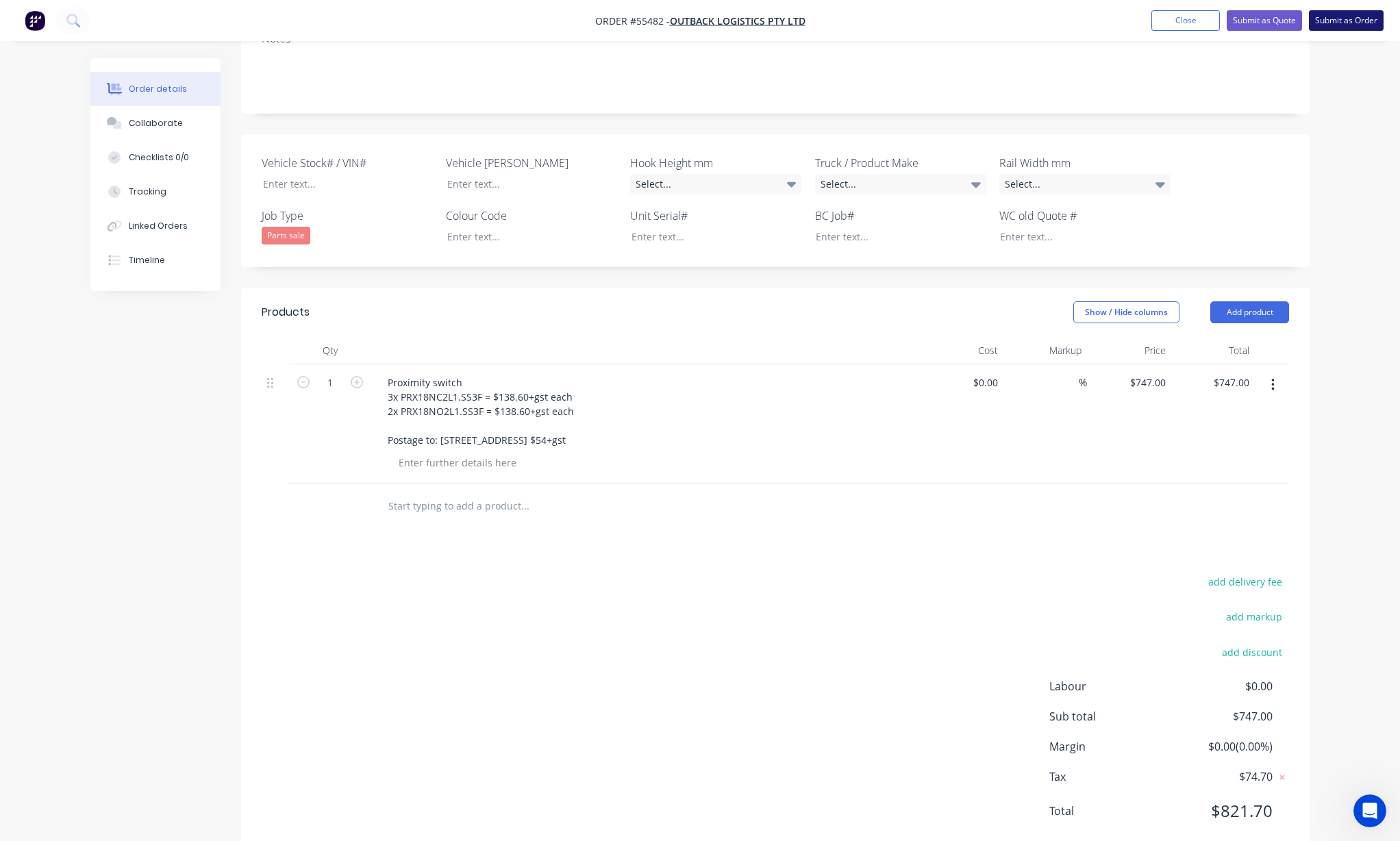
click at [1349, 21] on button "Submit as Order" at bounding box center [1346, 20] width 75 height 21
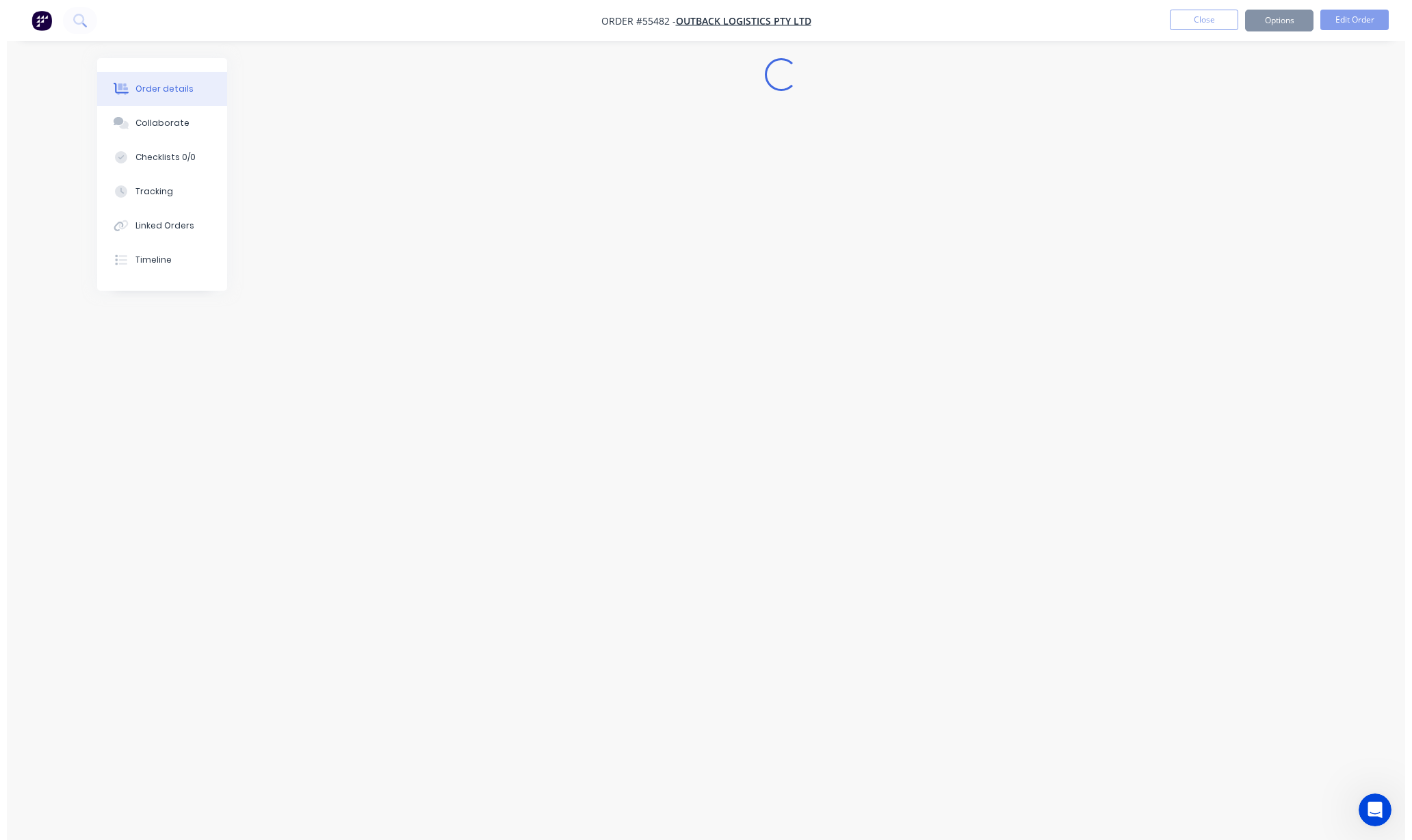
scroll to position [0, 0]
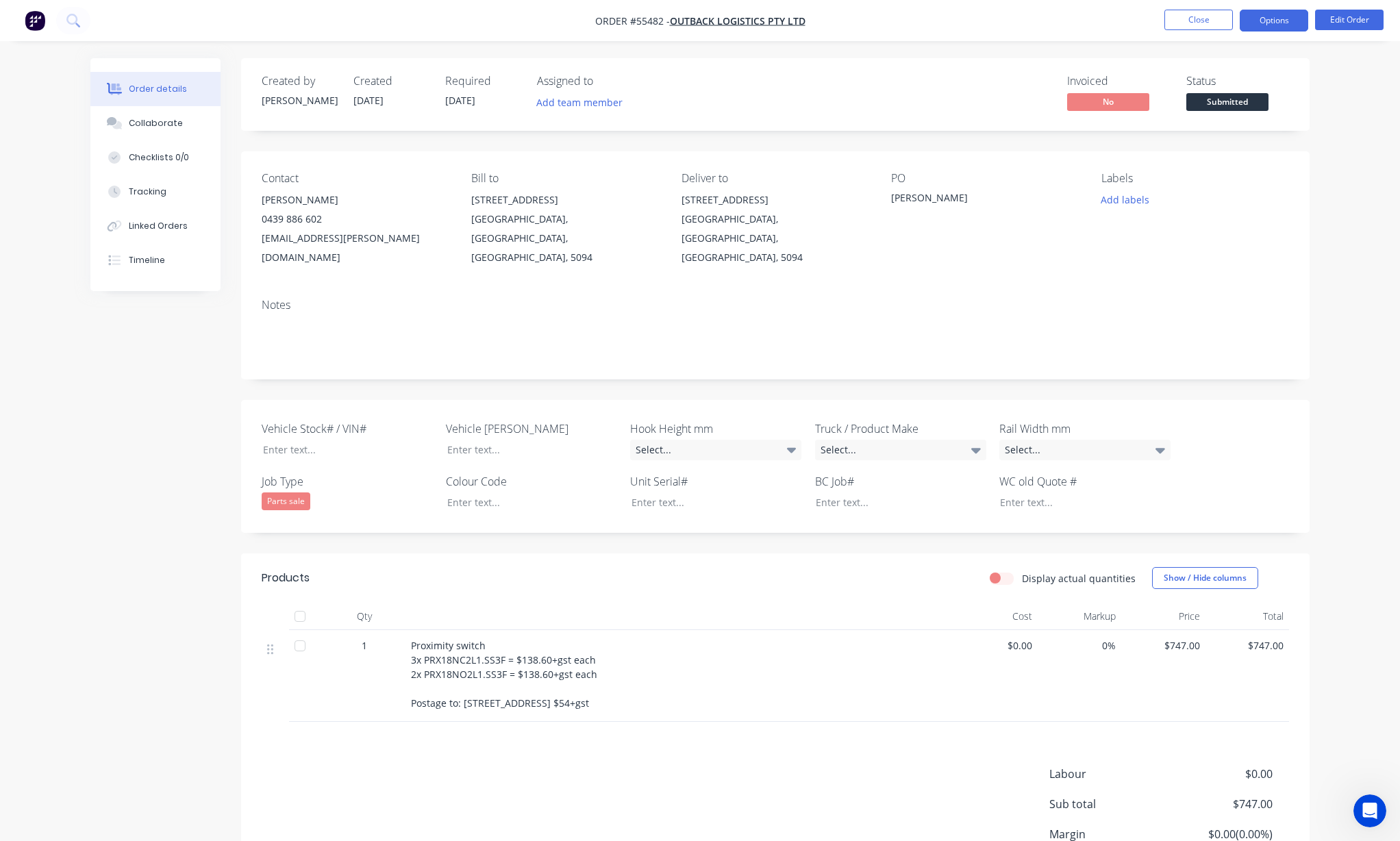
click at [1258, 26] on button "Options" at bounding box center [1273, 21] width 69 height 22
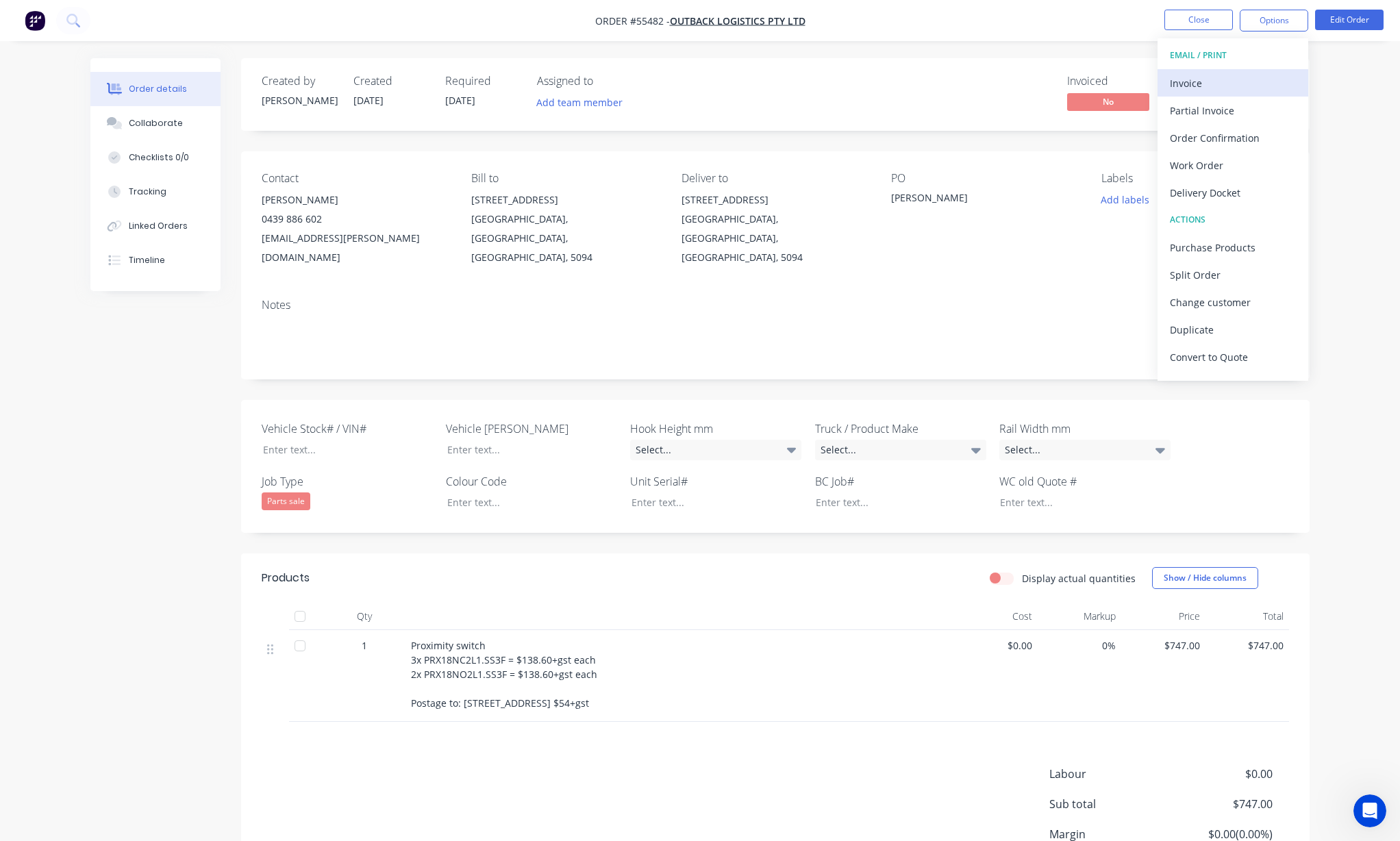
click at [1223, 80] on div "Invoice" at bounding box center [1232, 83] width 126 height 20
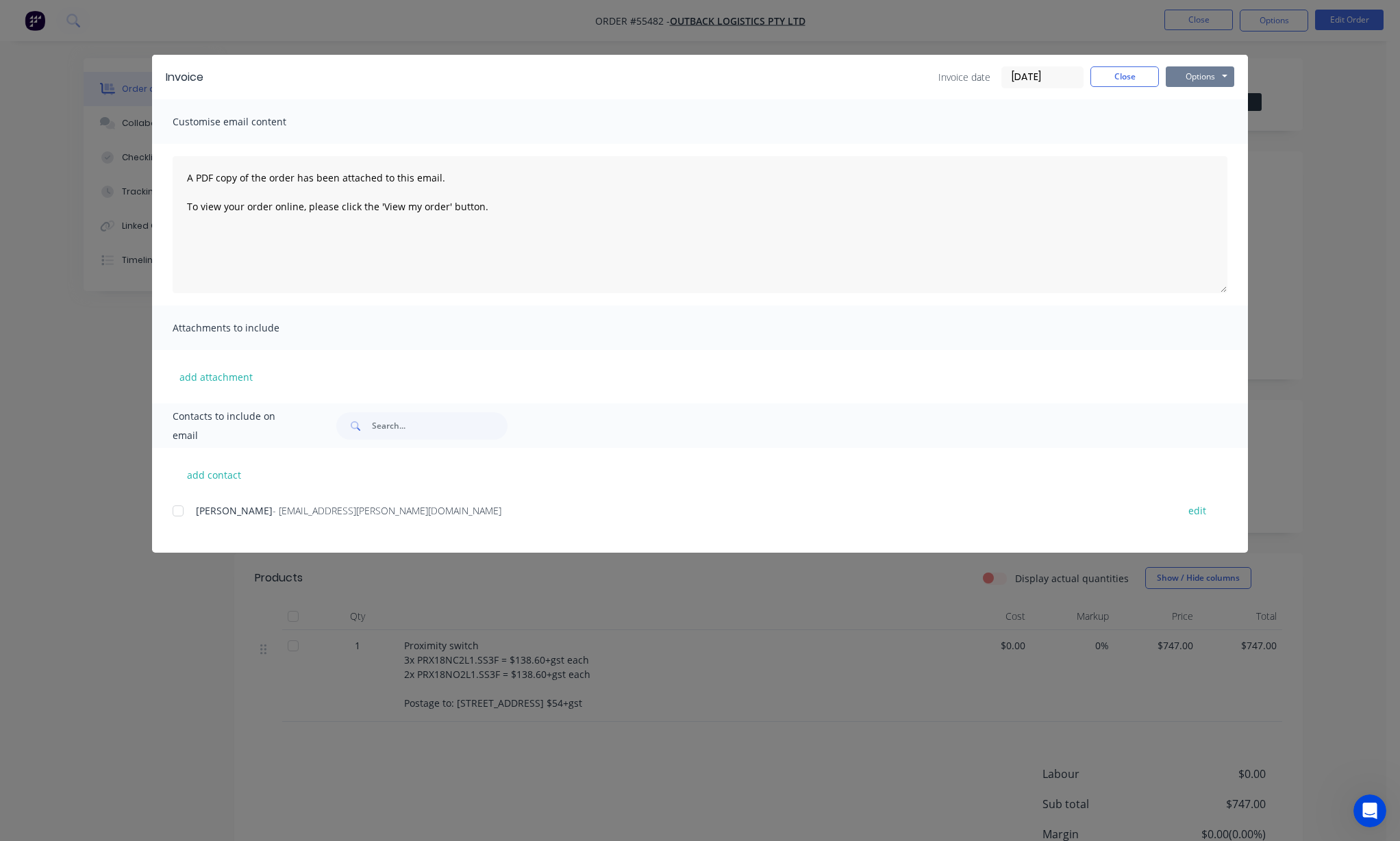
click at [1203, 80] on button "Options" at bounding box center [1199, 77] width 69 height 21
click at [1203, 118] on button "Print" at bounding box center [1209, 124] width 88 height 23
click at [1136, 81] on button "Close" at bounding box center [1125, 77] width 69 height 21
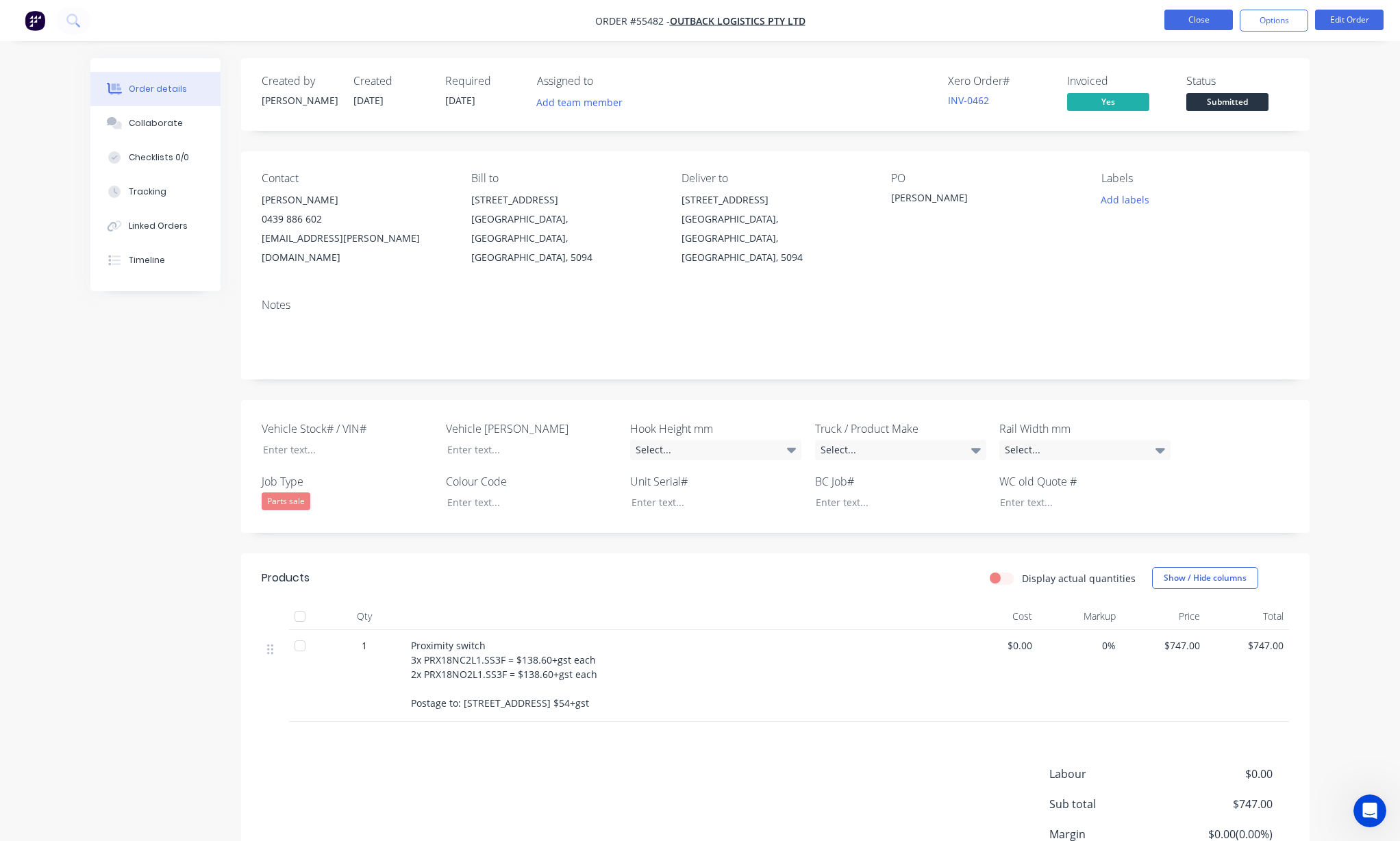
click at [1203, 22] on button "Close" at bounding box center [1198, 20] width 69 height 21
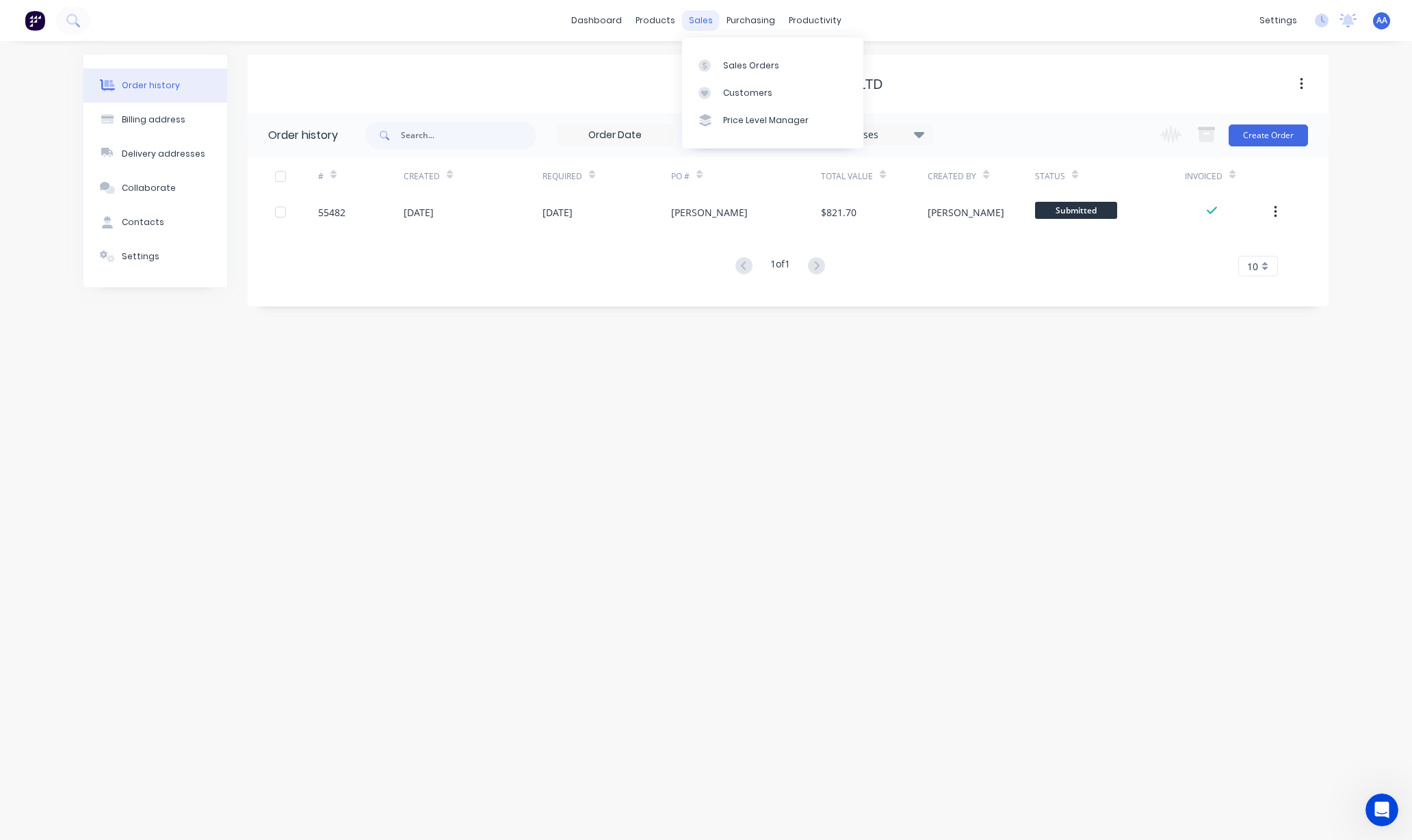
click at [702, 20] on div "sales" at bounding box center [701, 20] width 38 height 21
click at [744, 65] on div "Sales Orders" at bounding box center [751, 66] width 56 height 12
